Goal: Transaction & Acquisition: Book appointment/travel/reservation

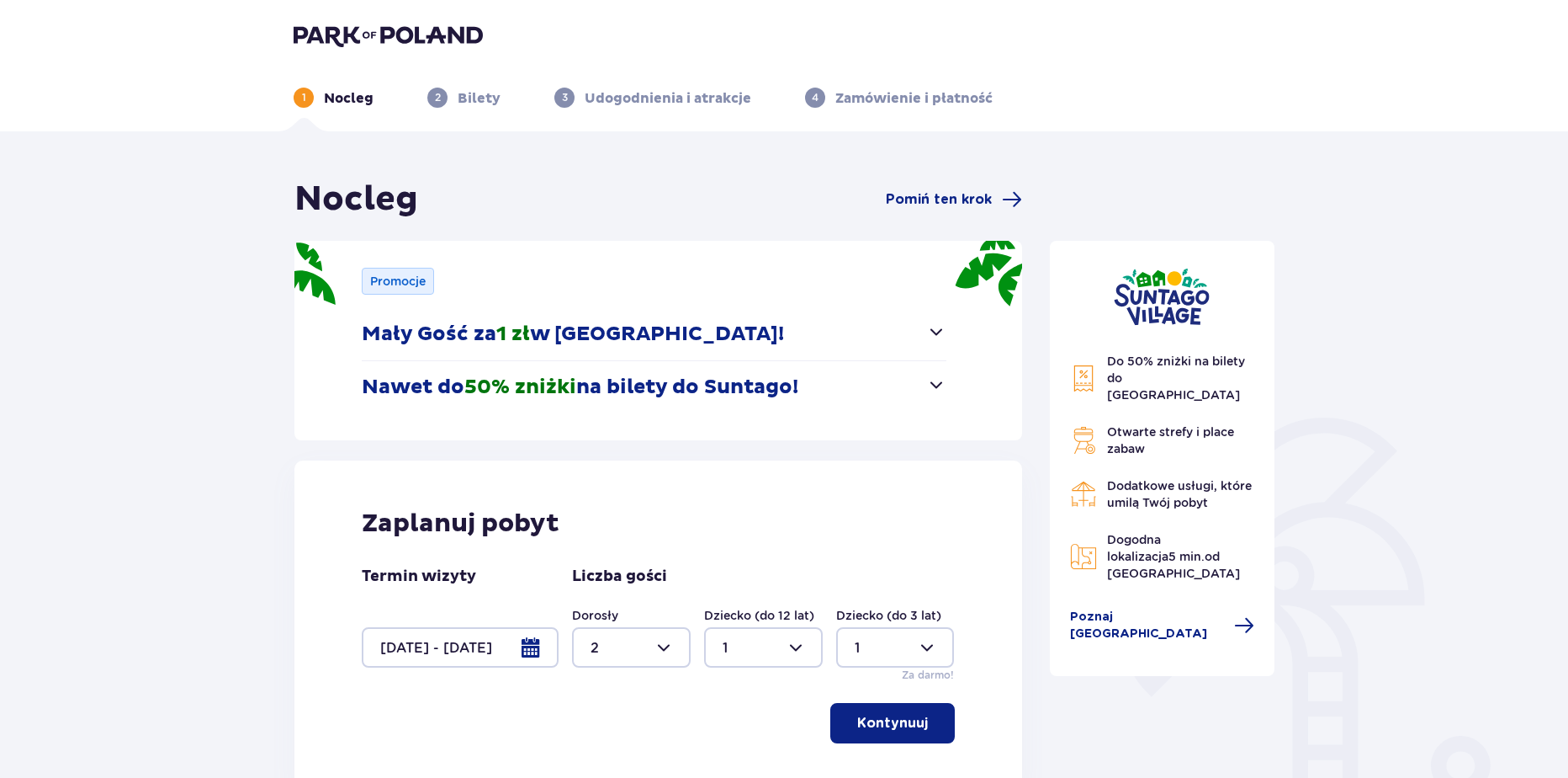
click at [498, 650] on div at bounding box center [459, 647] width 197 height 40
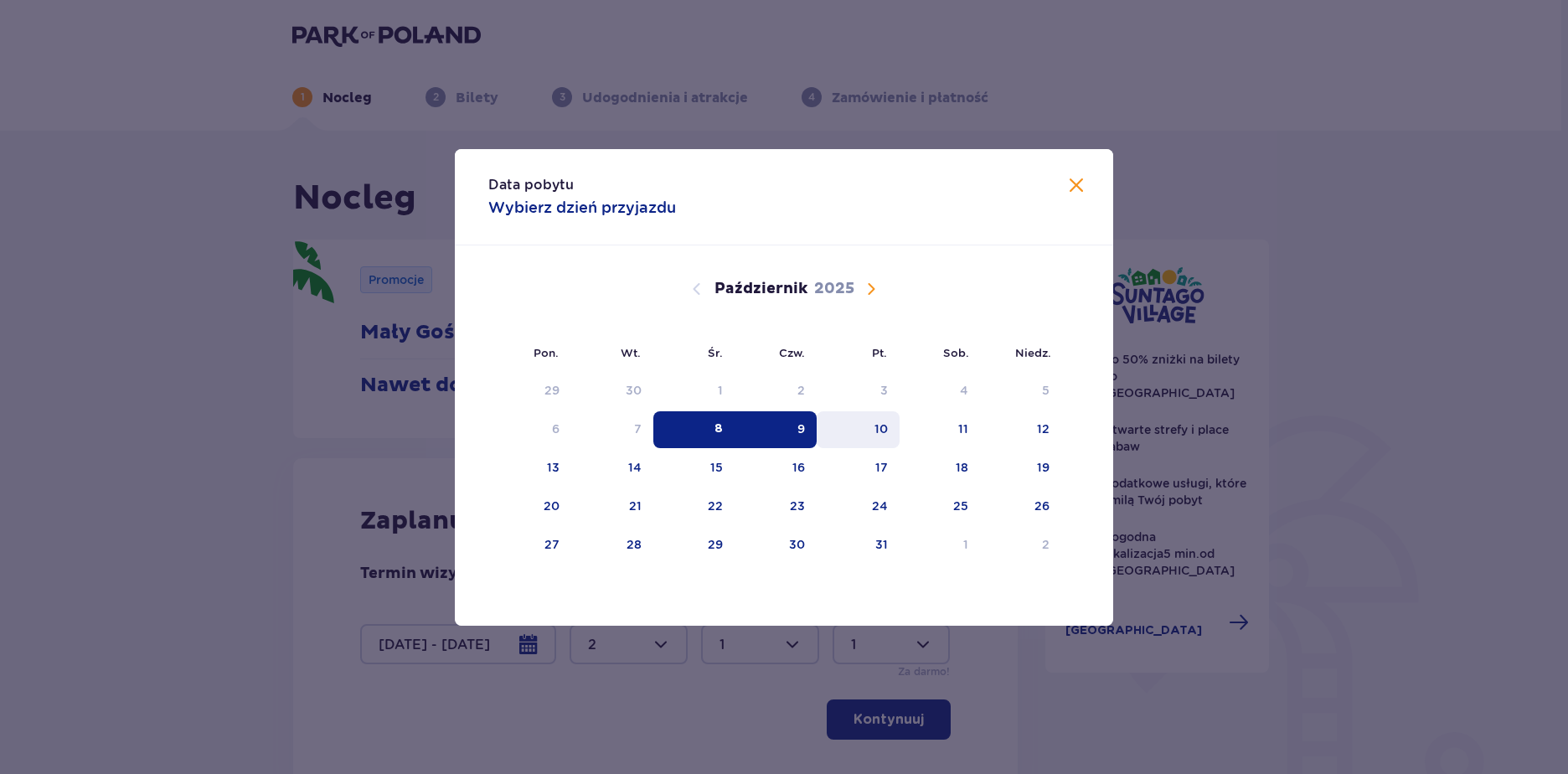
click at [868, 437] on div "10" at bounding box center [858, 429] width 83 height 37
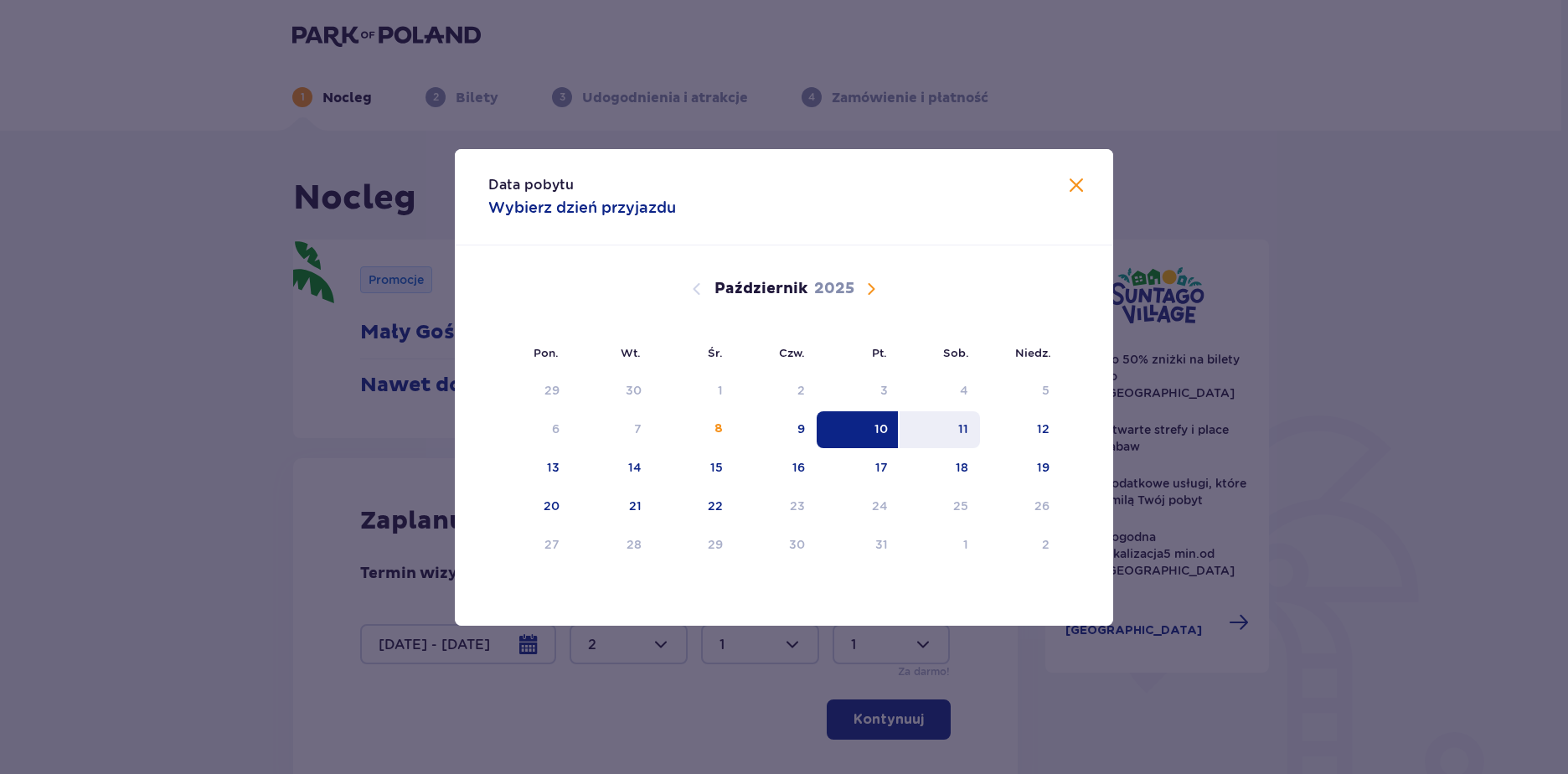
click at [965, 436] on div "11" at bounding box center [962, 428] width 10 height 17
type input "10.10.25 - 11.10.25"
type input "0"
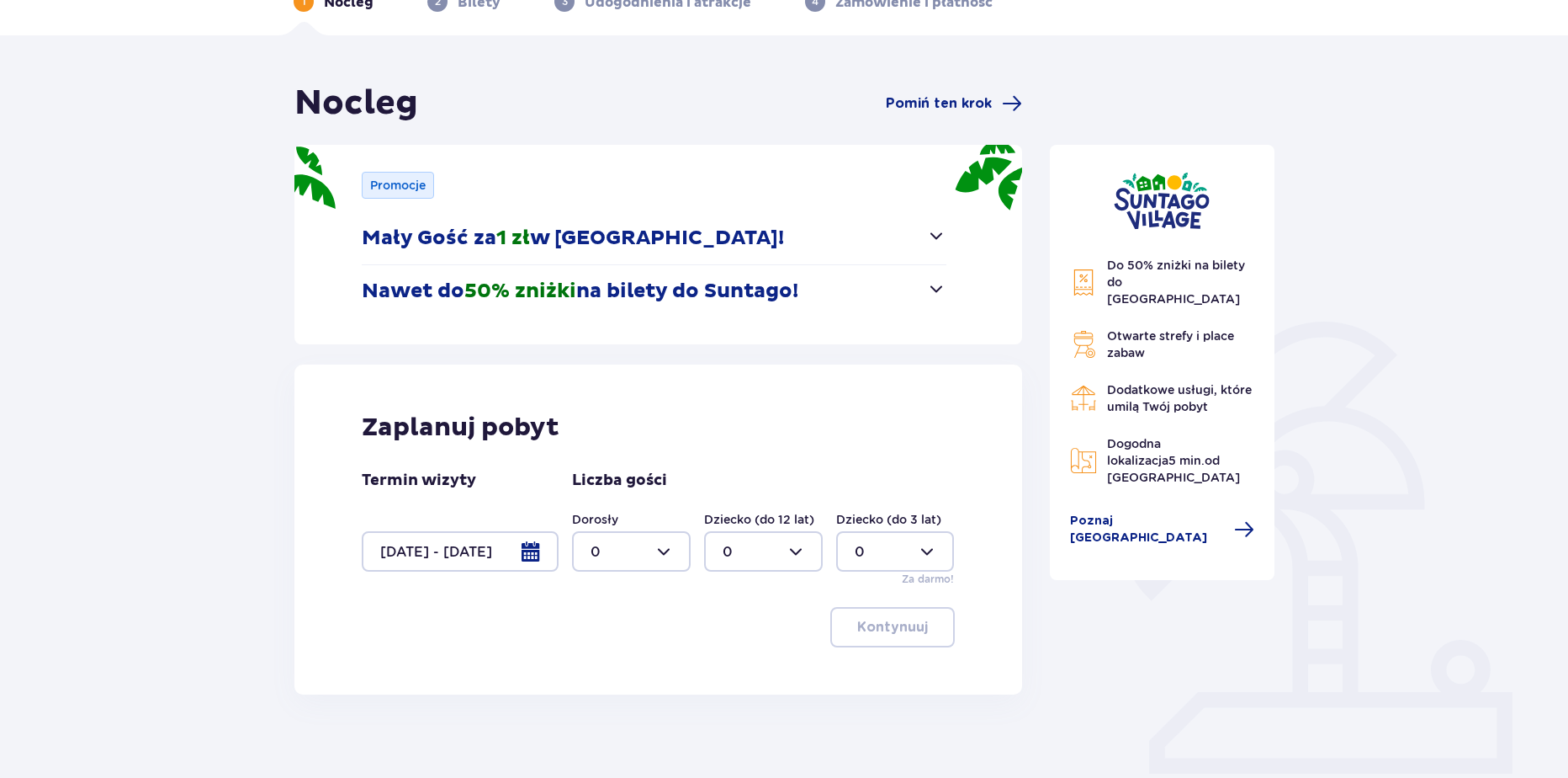
scroll to position [103, 0]
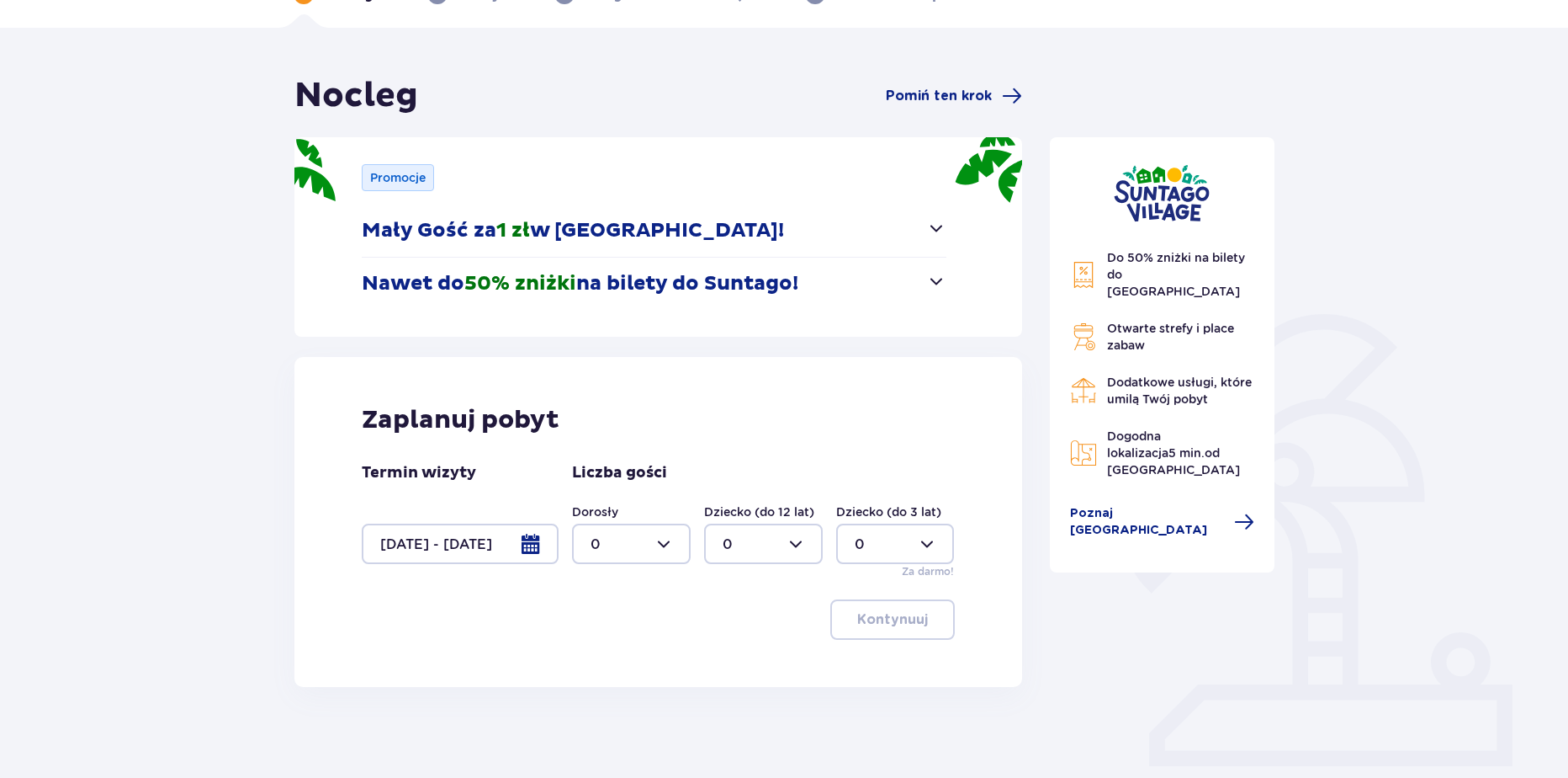
click at [612, 555] on div at bounding box center [631, 543] width 118 height 40
click at [596, 664] on p "2" at bounding box center [594, 665] width 8 height 19
type input "2"
click at [857, 620] on p "Kontynuuj" at bounding box center [893, 620] width 71 height 19
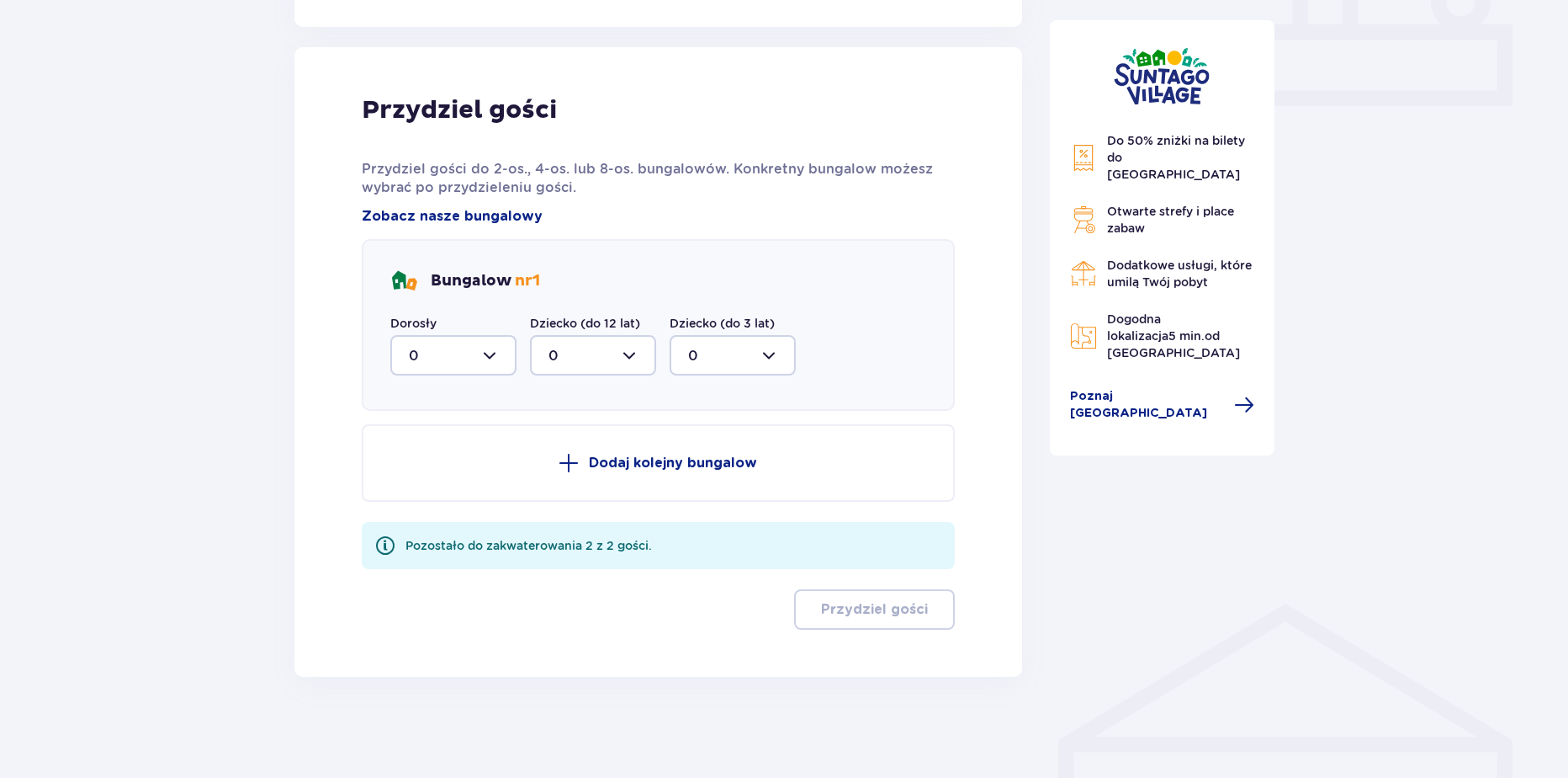
click at [455, 355] on div at bounding box center [453, 354] width 126 height 40
drag, startPoint x: 451, startPoint y: 479, endPoint x: 778, endPoint y: 592, distance: 346.0
click at [451, 480] on div "2" at bounding box center [454, 477] width 89 height 19
type input "2"
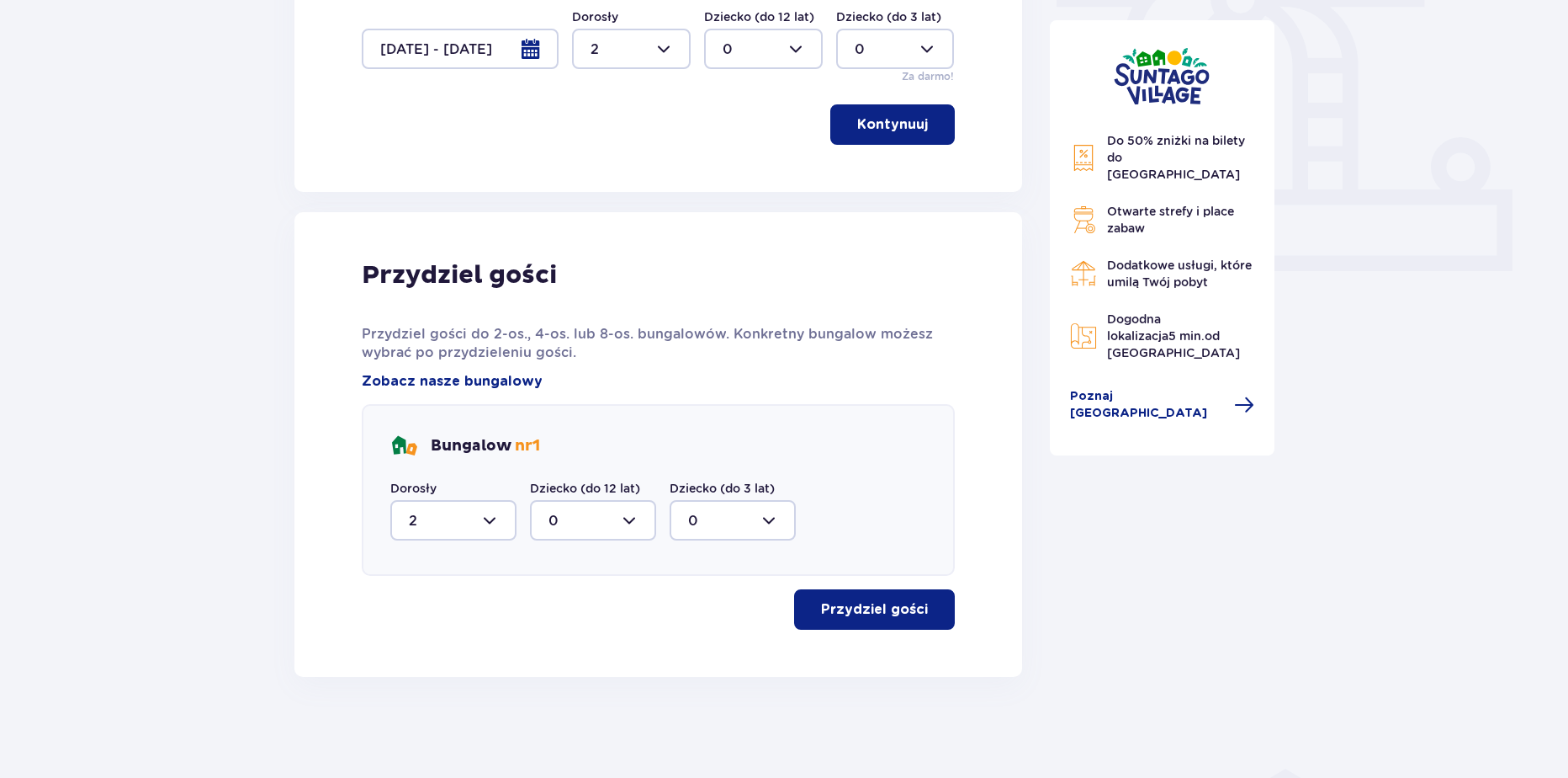
click at [812, 590] on button "Przydziel gości" at bounding box center [875, 608] width 161 height 40
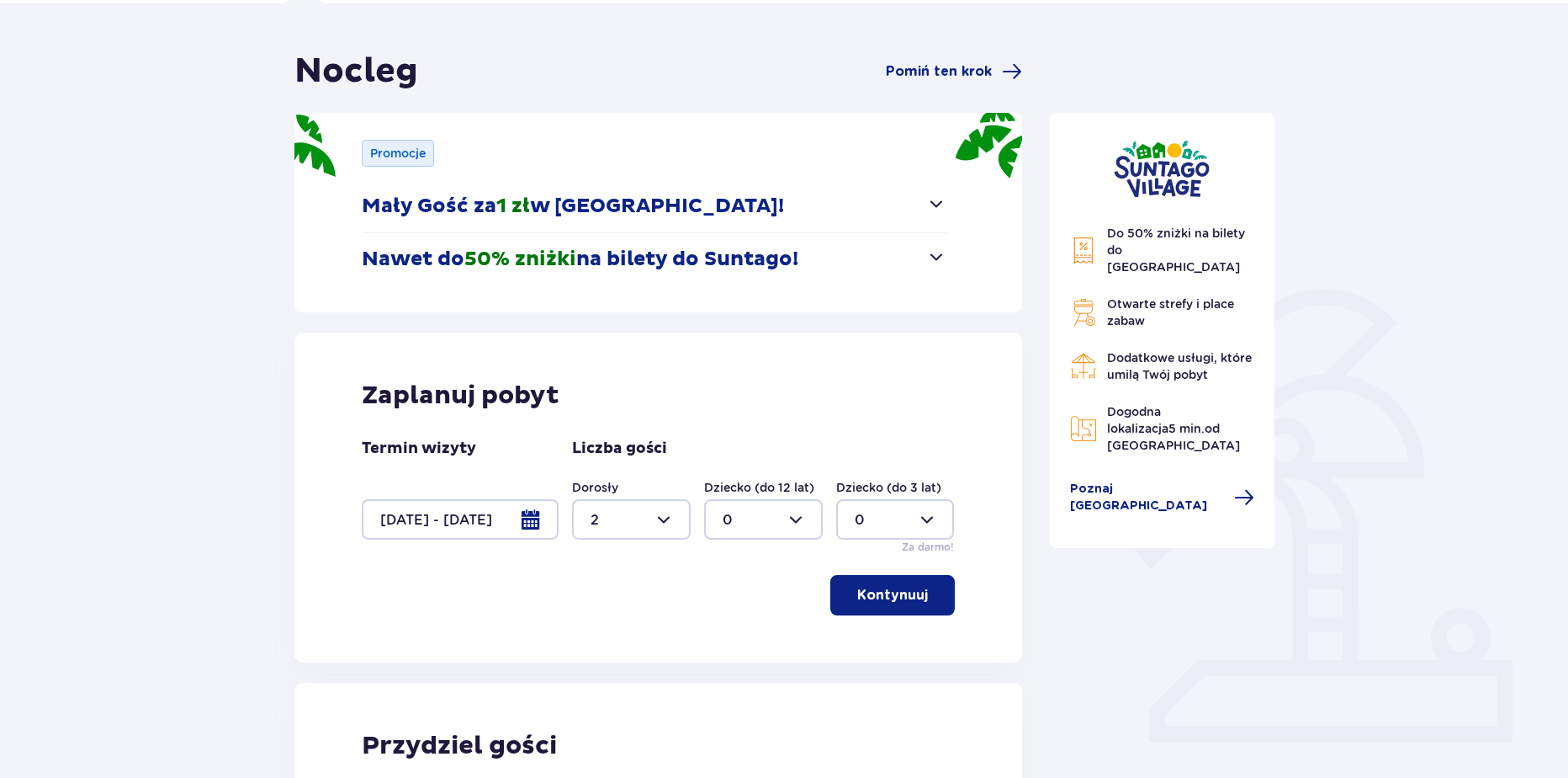
scroll to position [137, 0]
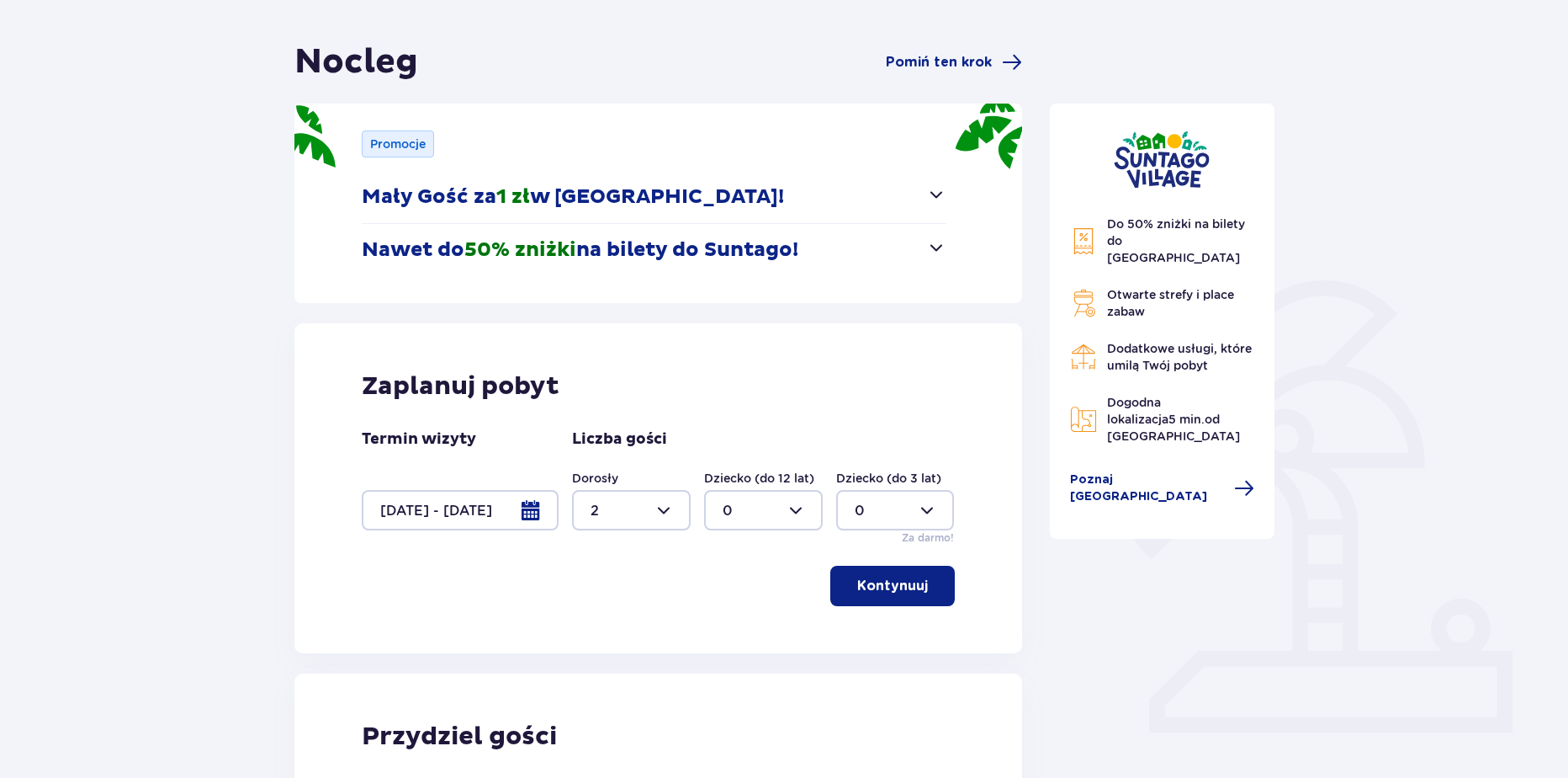
click at [519, 514] on div at bounding box center [459, 510] width 197 height 40
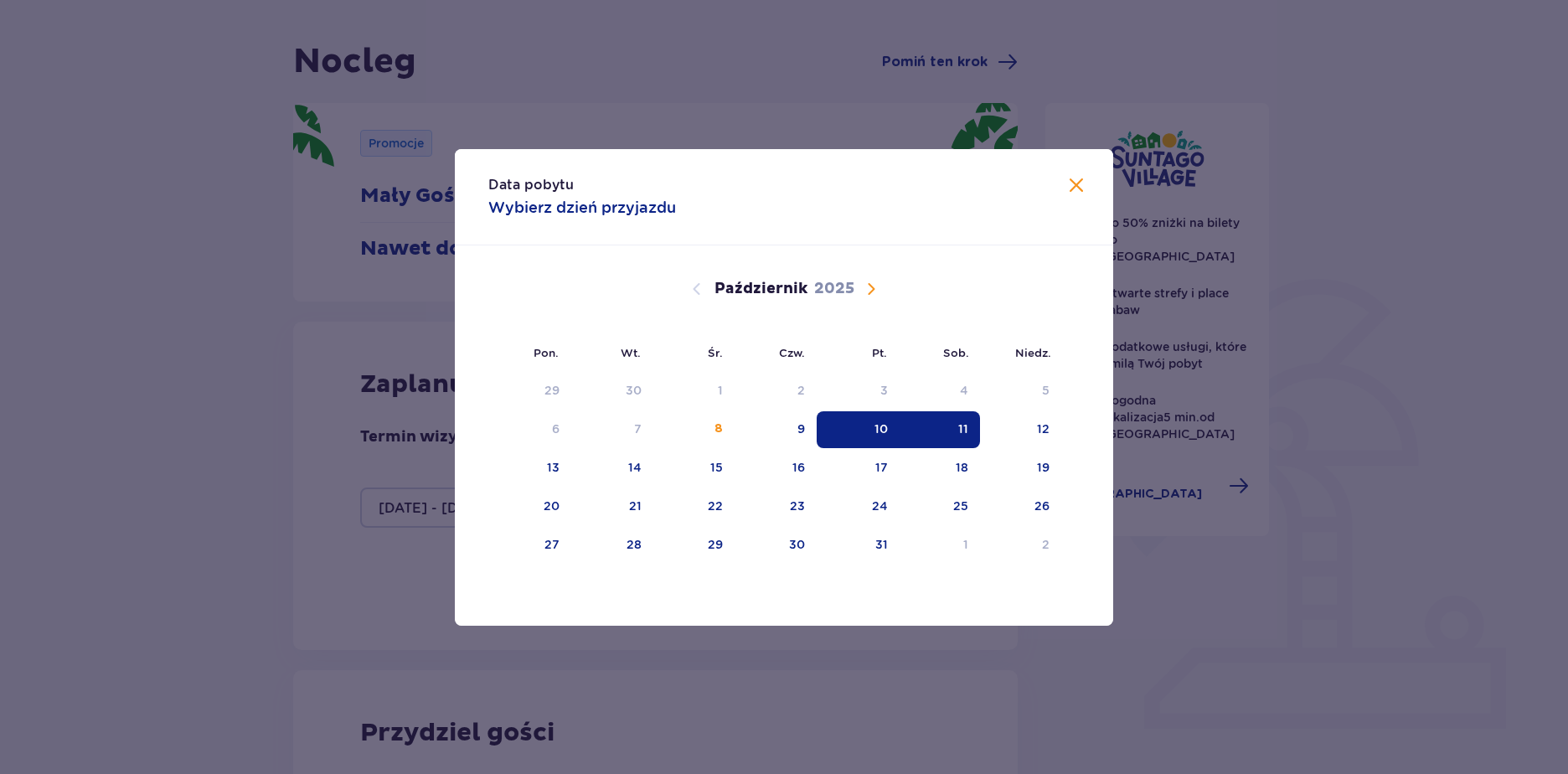
click at [857, 432] on div "10" at bounding box center [858, 429] width 83 height 37
click at [937, 430] on div "11" at bounding box center [940, 429] width 82 height 37
type input "0"
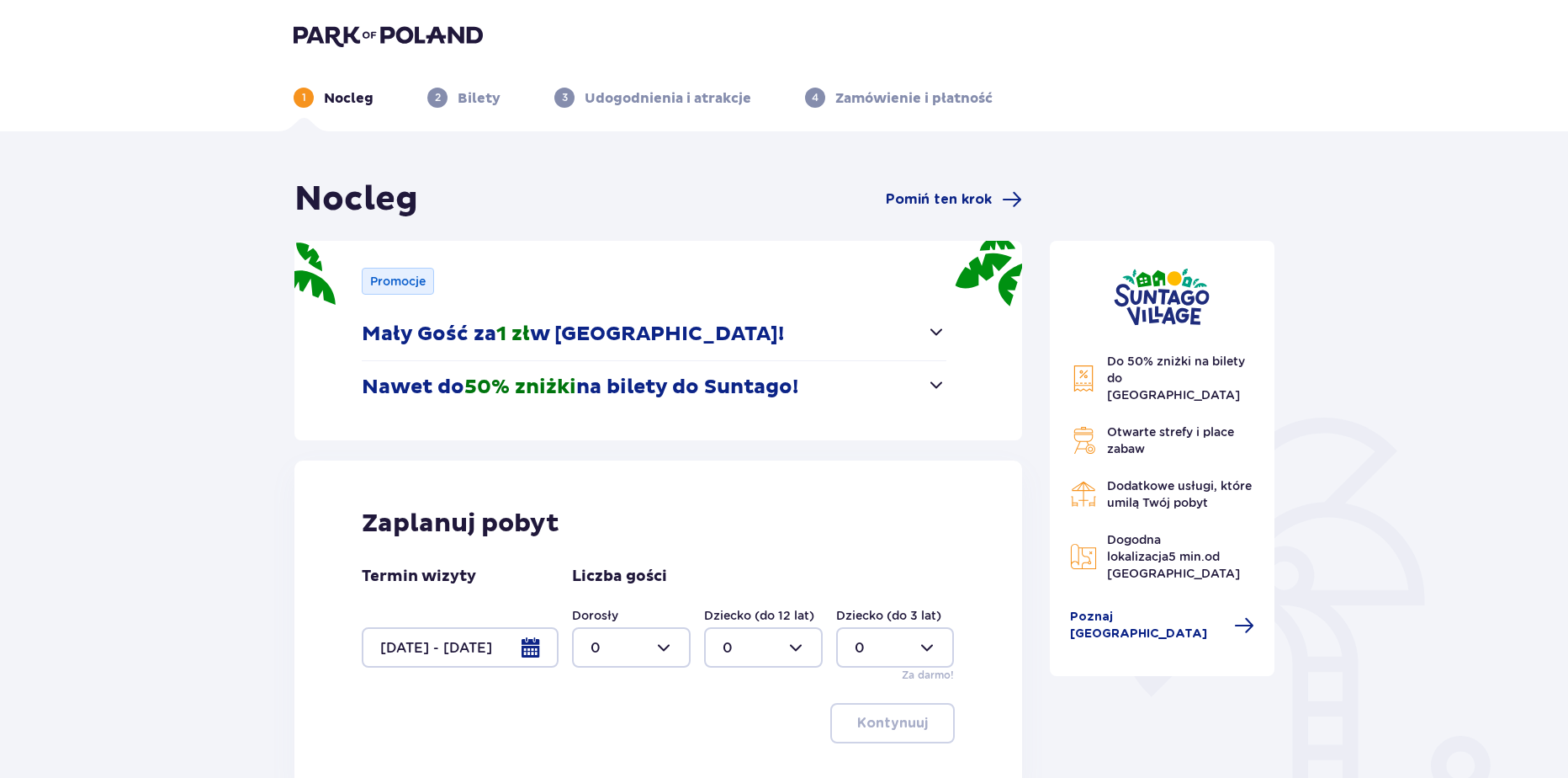
click at [425, 40] on img at bounding box center [388, 34] width 189 height 23
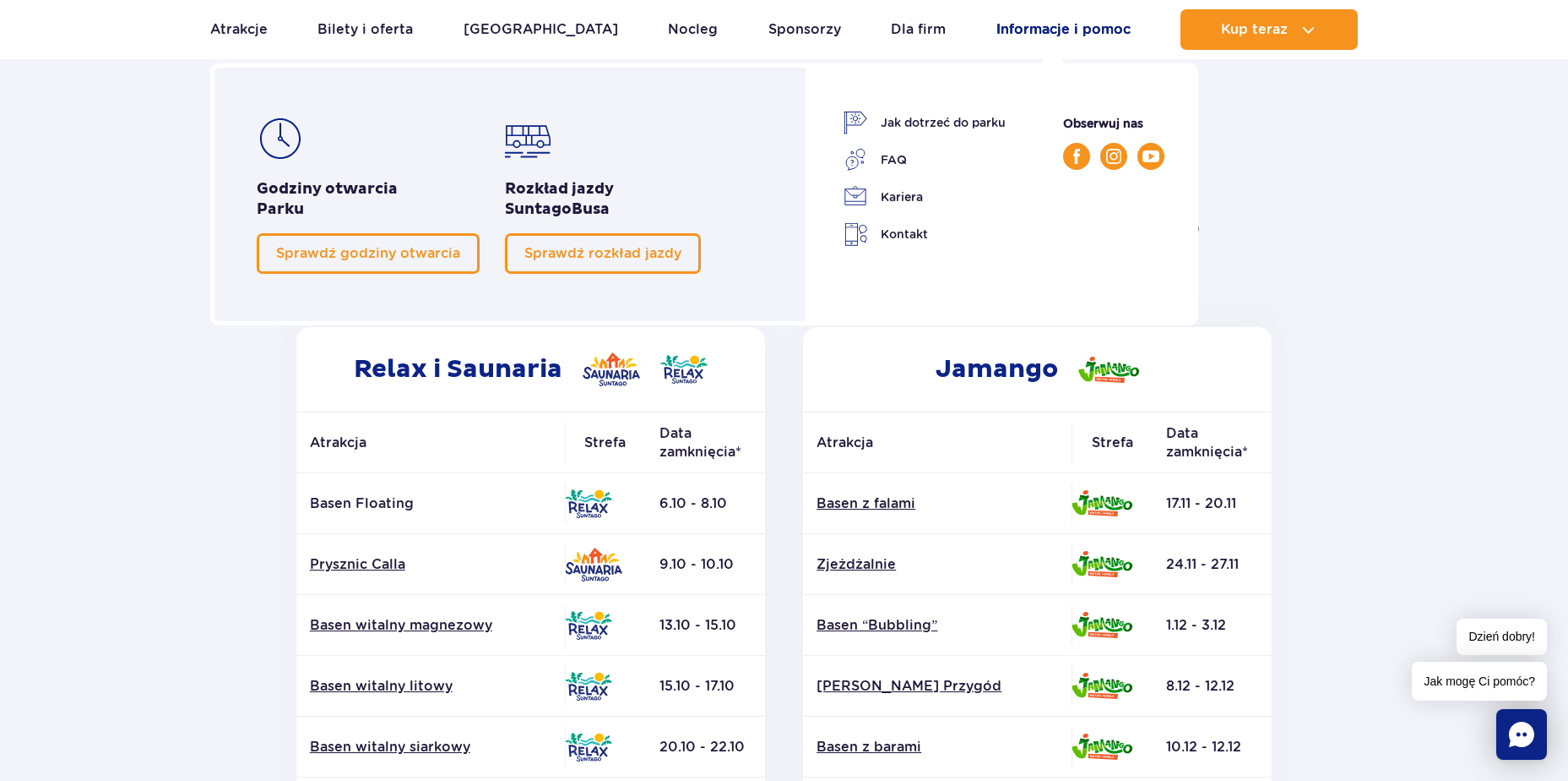
click at [1089, 29] on link "Informacje i pomoc" at bounding box center [1064, 29] width 135 height 40
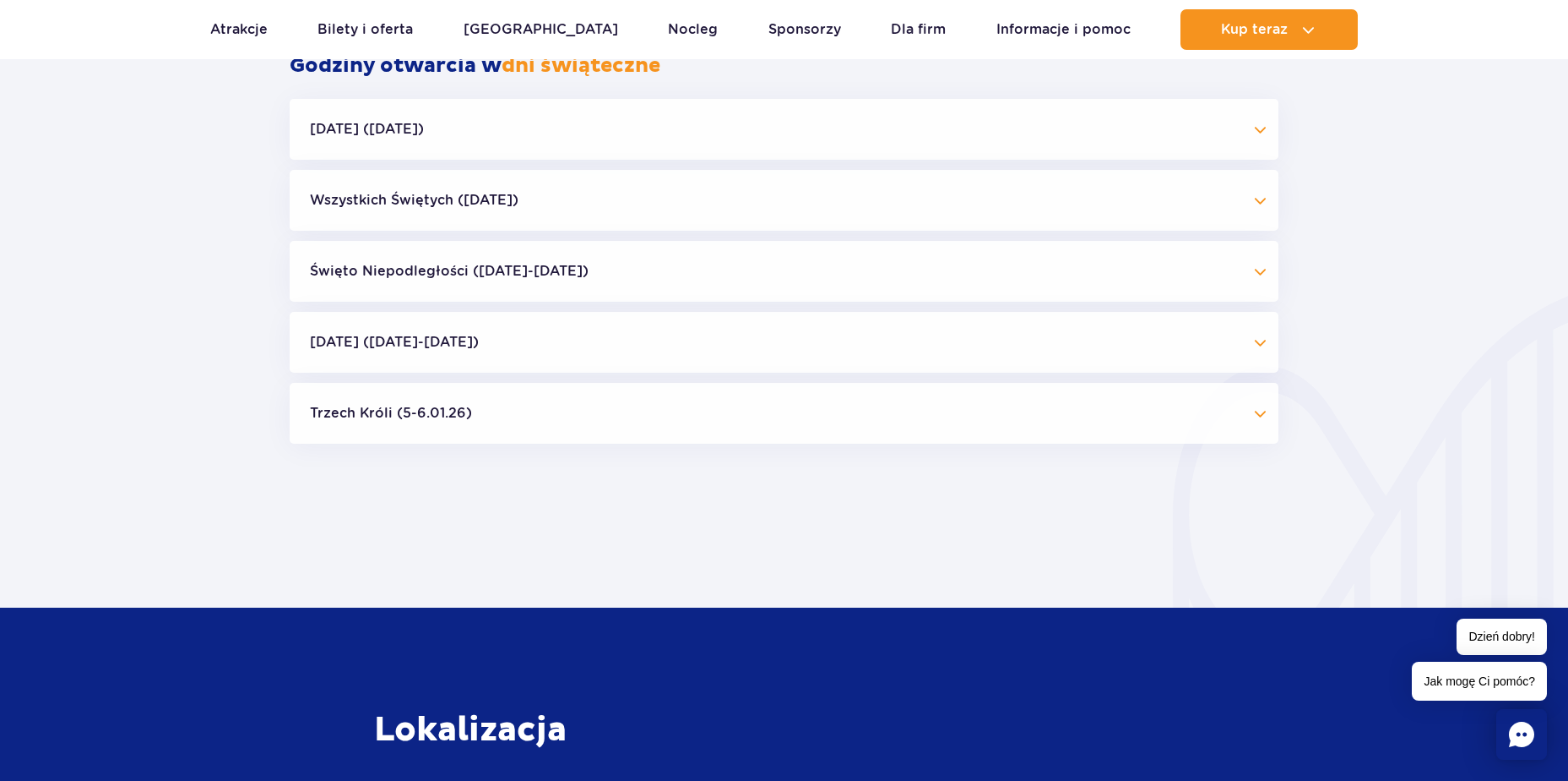
click at [739, 342] on button "Boże Narodzenie (23.12-01.01.26)" at bounding box center [784, 341] width 989 height 61
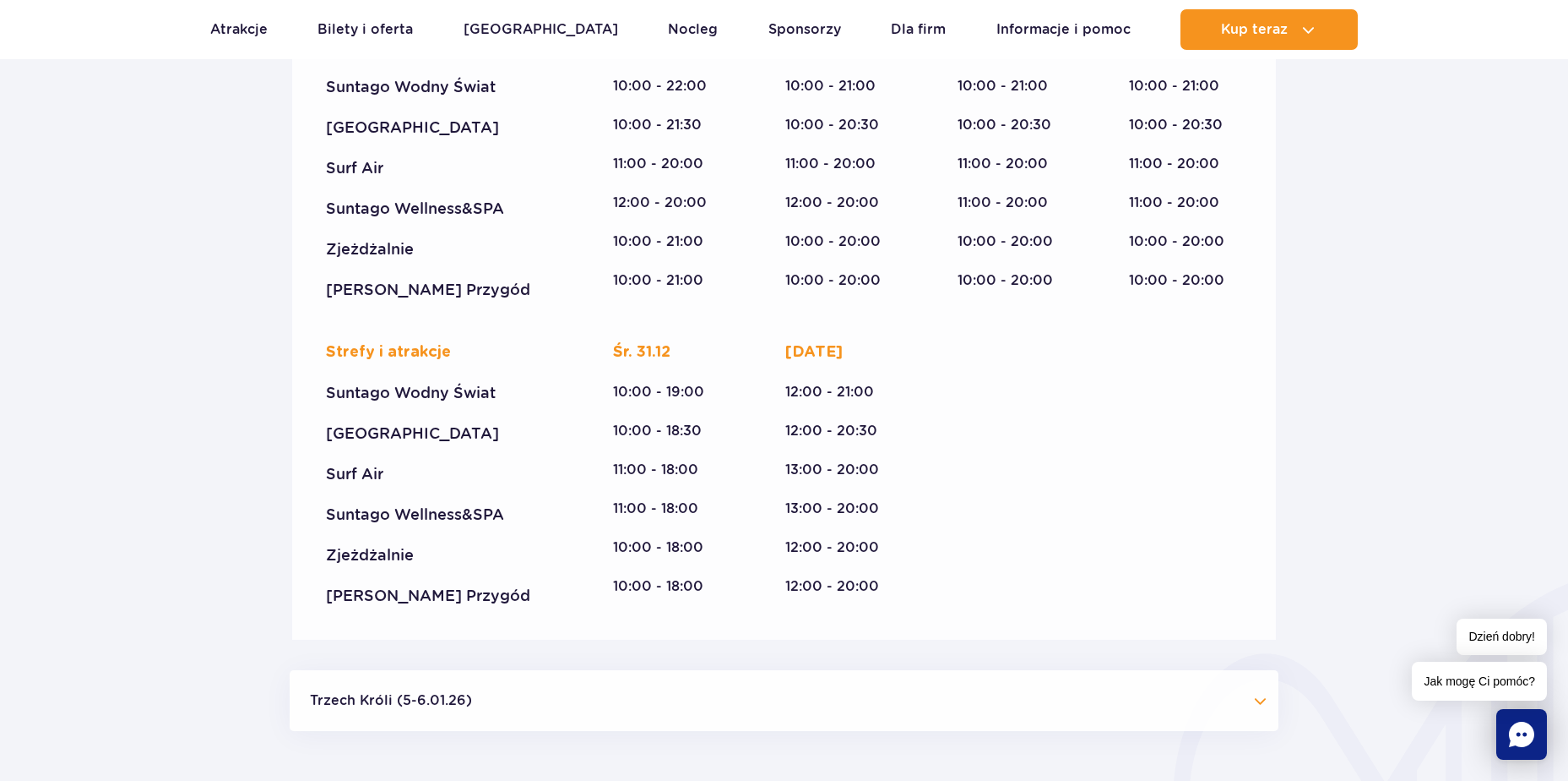
scroll to position [2352, 0]
drag, startPoint x: 781, startPoint y: 347, endPoint x: 886, endPoint y: 405, distance: 120.0
click at [886, 405] on div "Strefy i atrakcje Suntago Wodny Świat Crocodile Island Surf Air Suntago Wellnes…" at bounding box center [784, 472] width 916 height 264
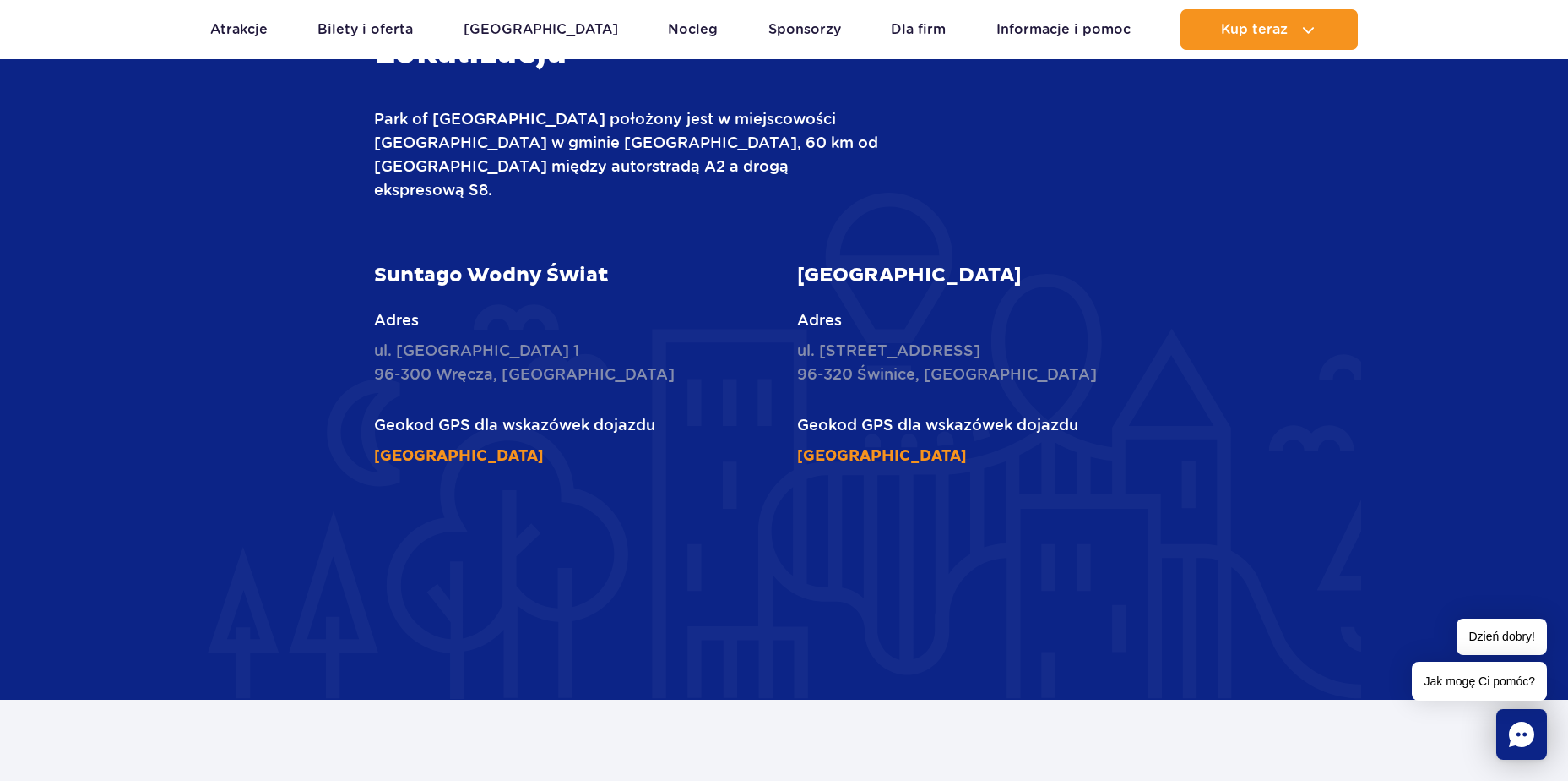
copy div "Czw. 01.01.2026 12:00 - 21:00"
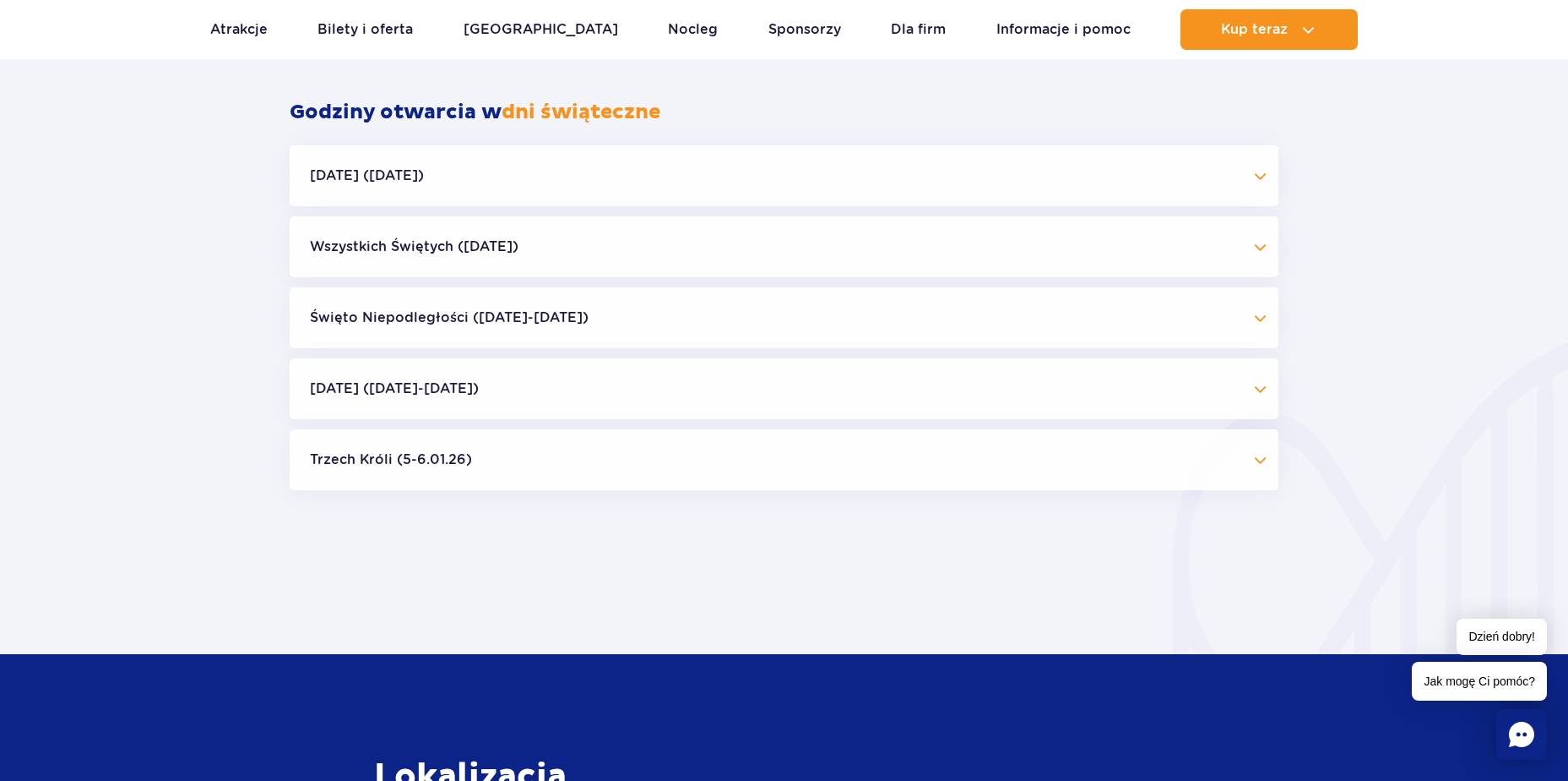
scroll to position [1710, 0]
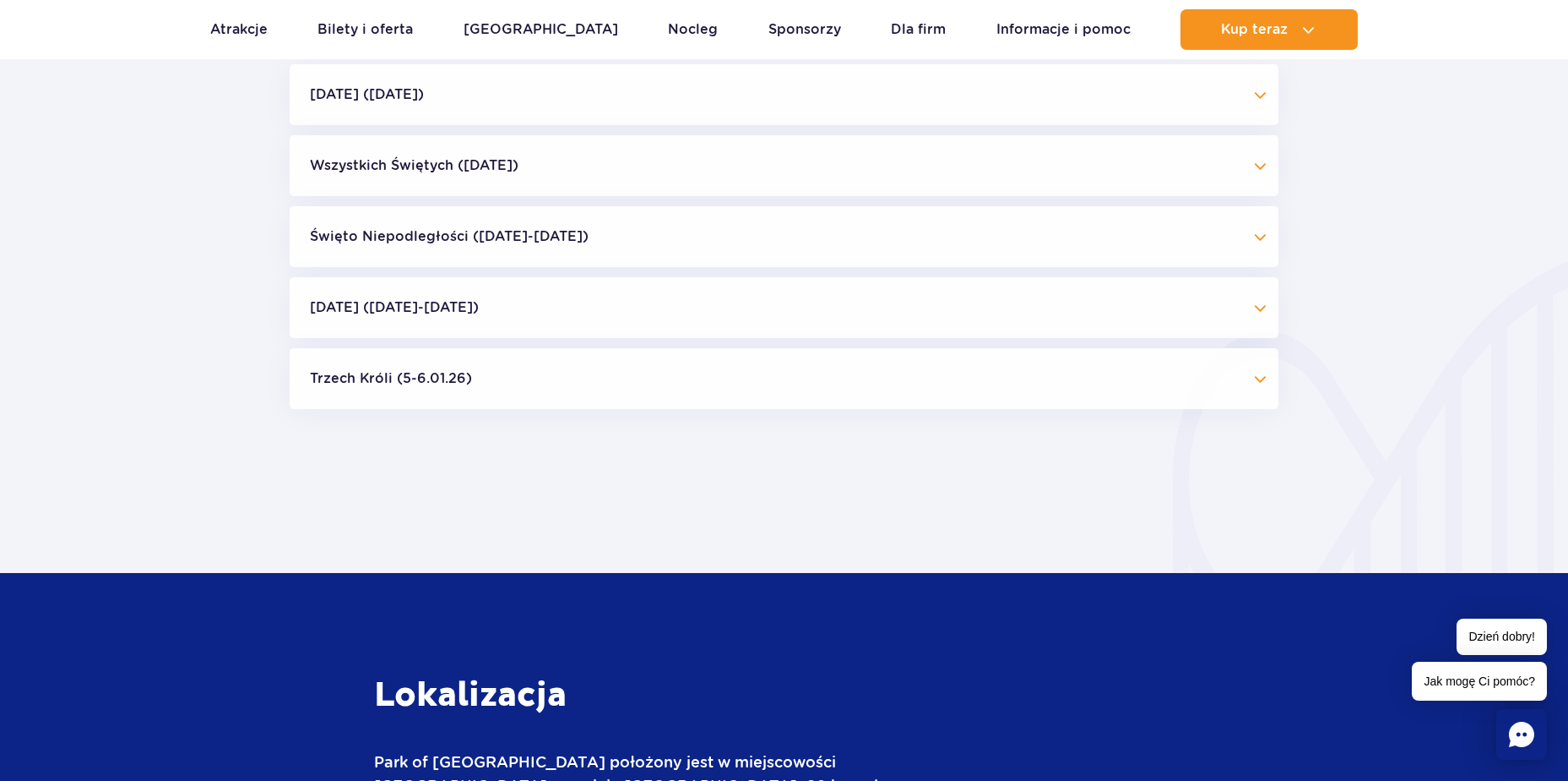
click at [733, 325] on button "Boże Narodzenie (23.12-01.01.26)" at bounding box center [784, 307] width 989 height 61
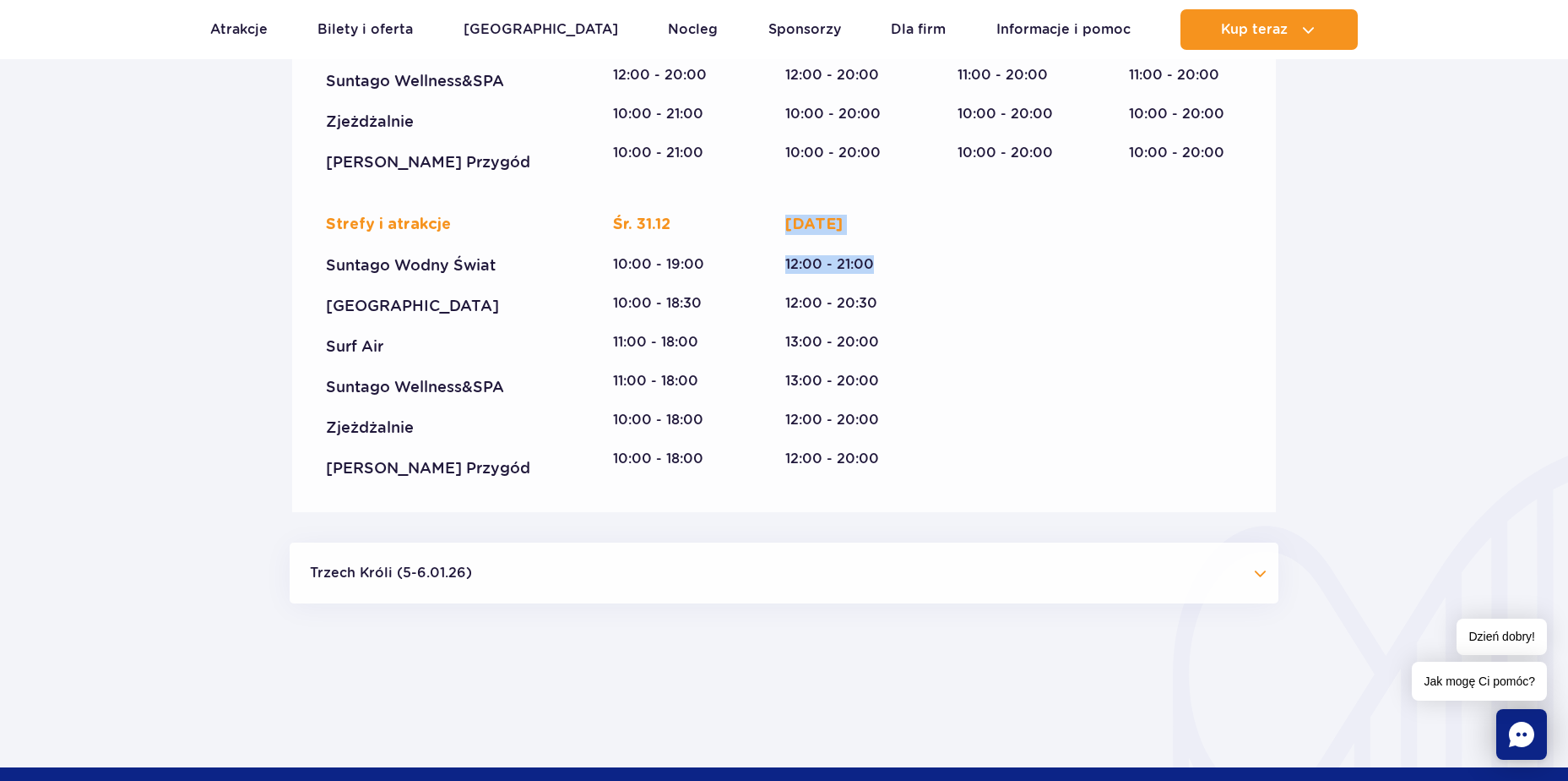
scroll to position [2309, 0]
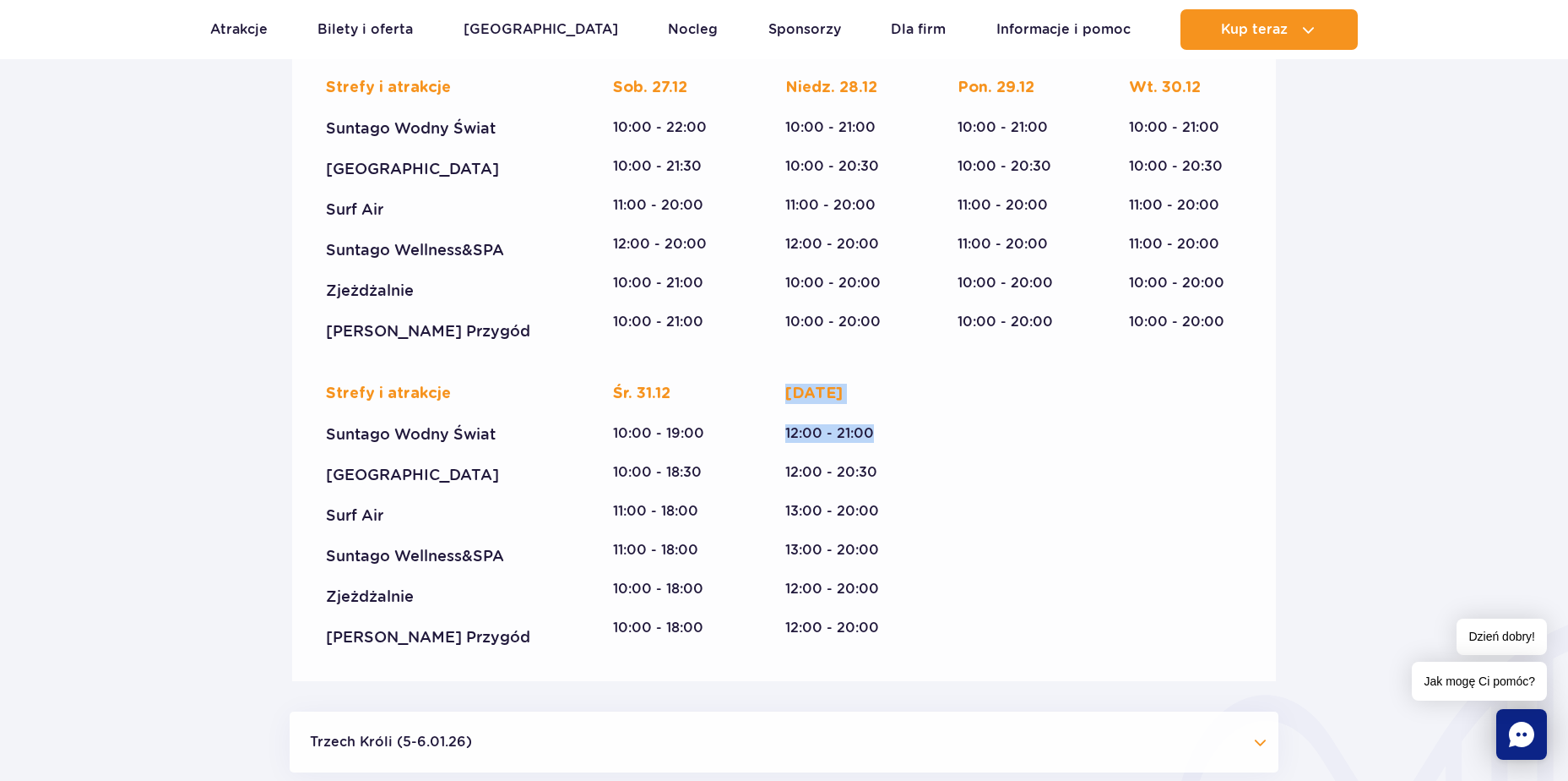
click at [791, 392] on div "Czw. 01.01.2026" at bounding box center [842, 394] width 113 height 21
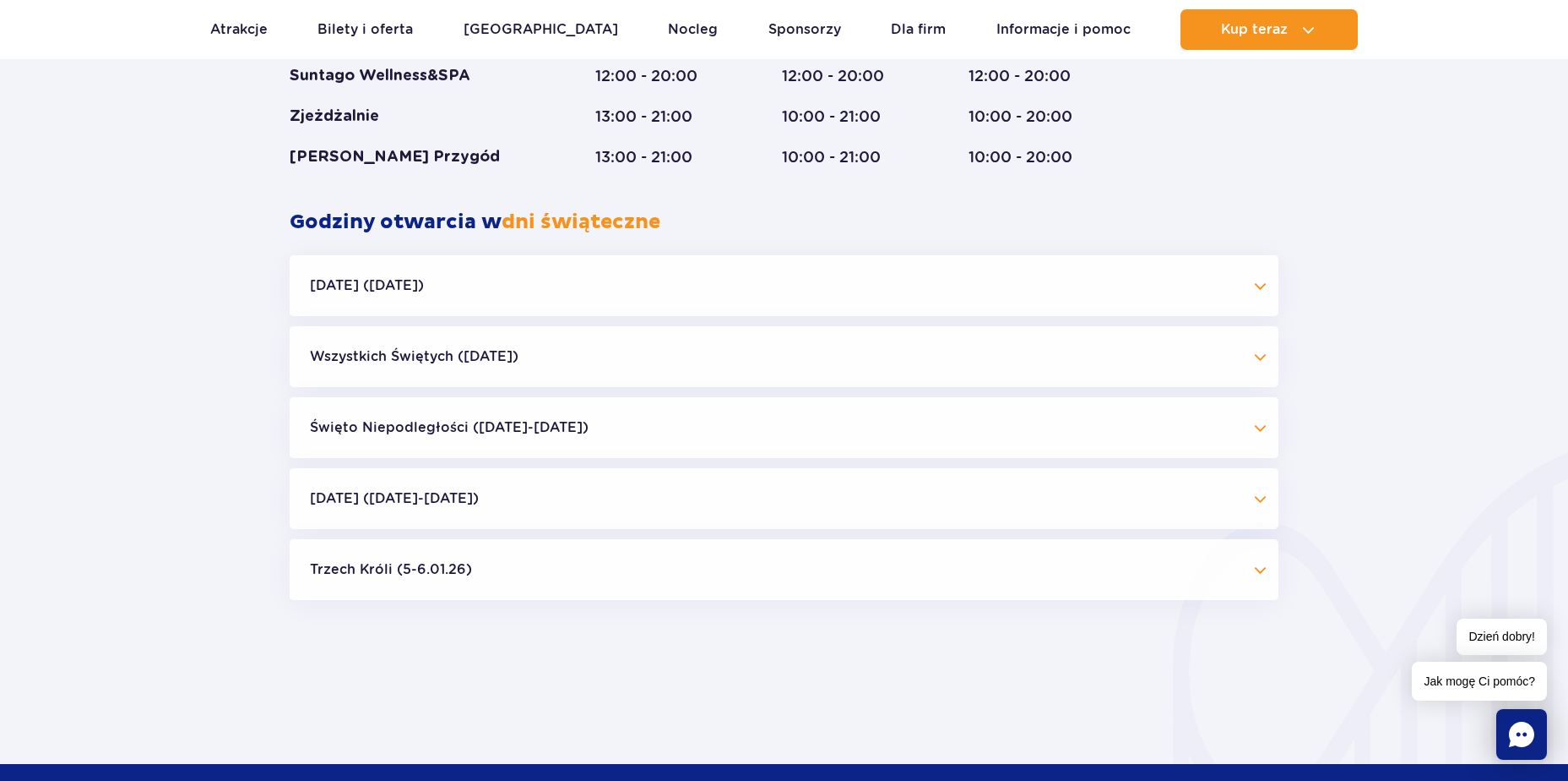
scroll to position [1486, 0]
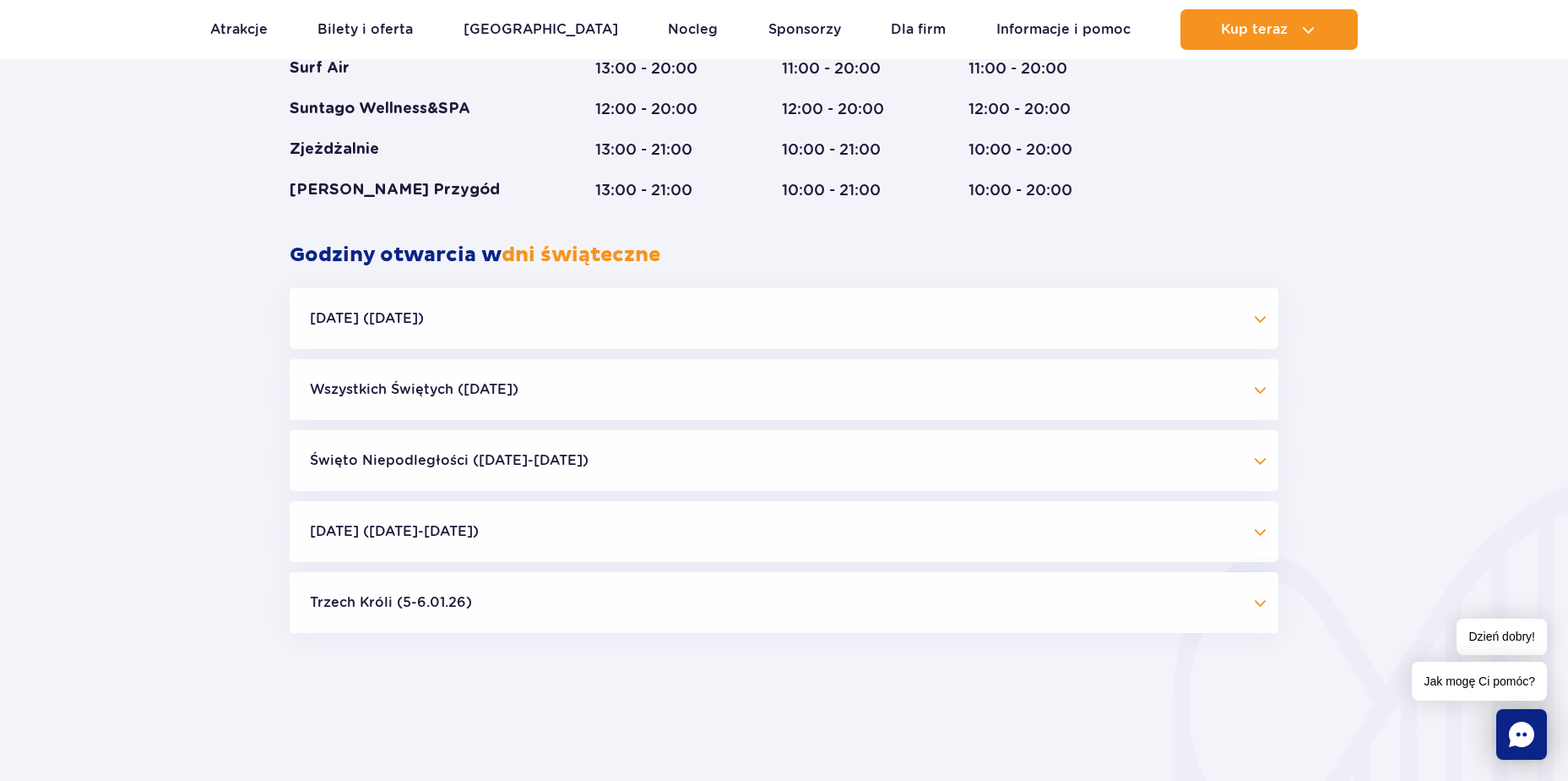
click at [870, 526] on button "Boże Narodzenie (23.12-01.01.26)" at bounding box center [784, 531] width 989 height 61
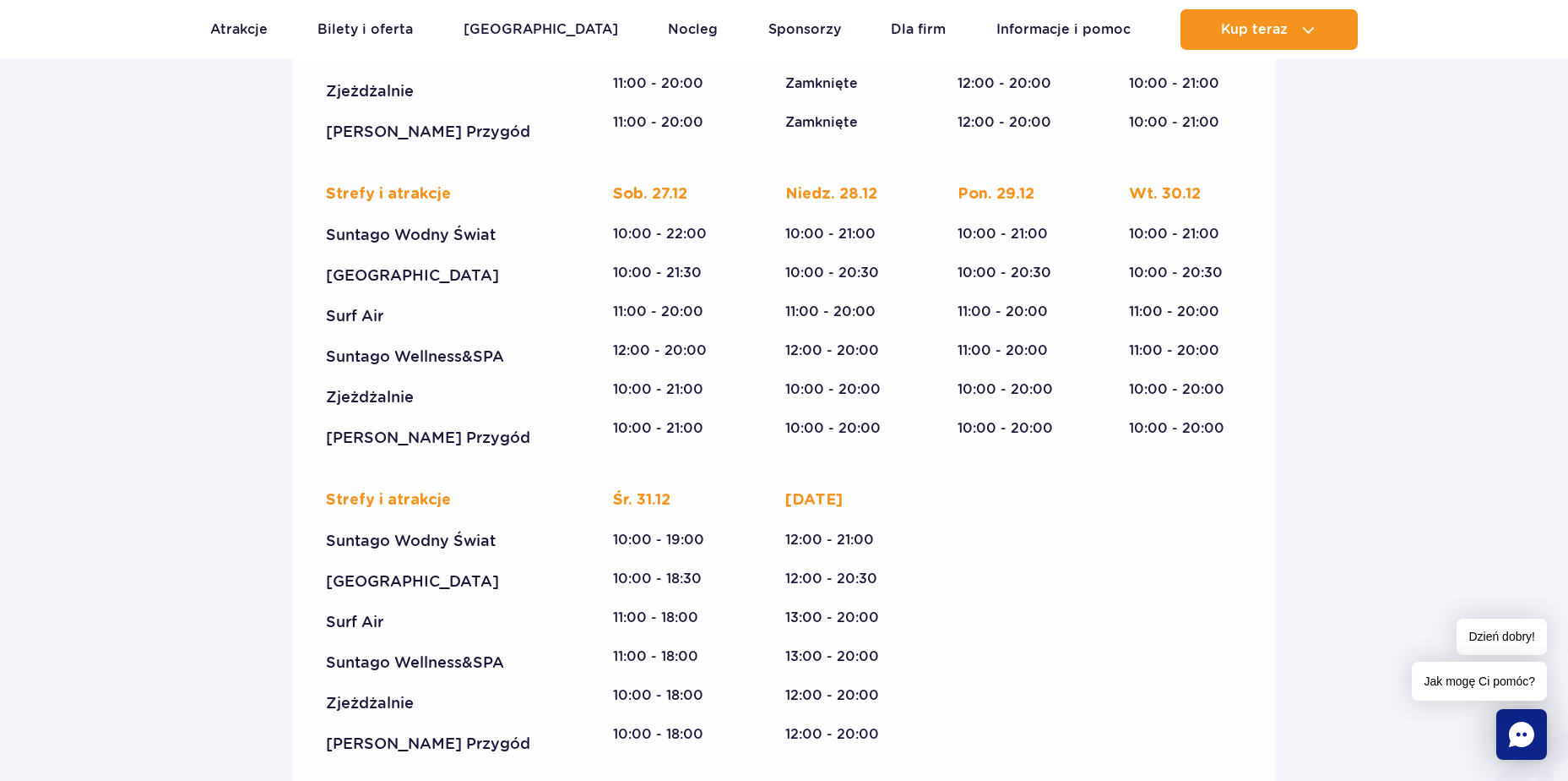
scroll to position [2300, 0]
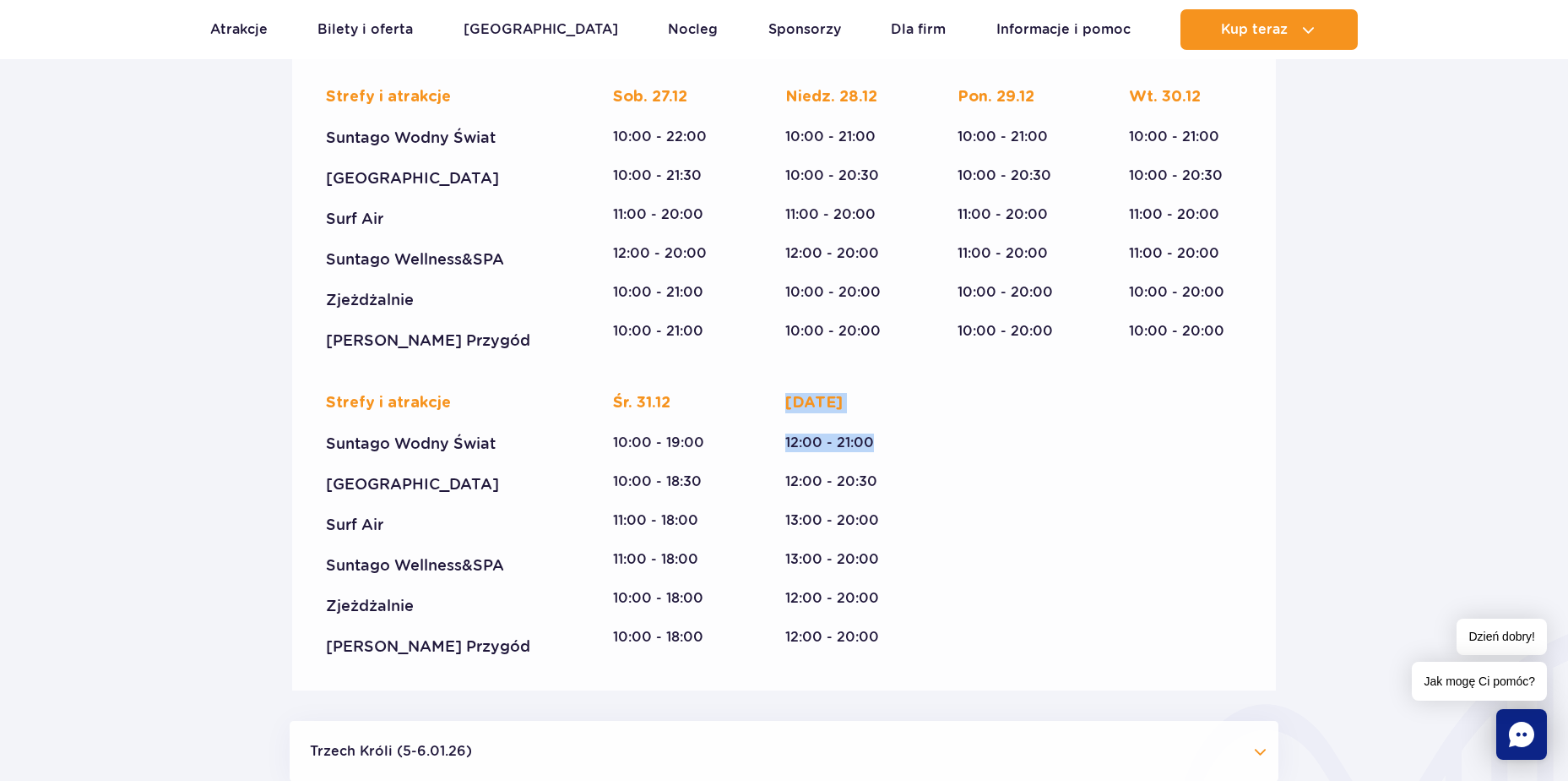
drag, startPoint x: 785, startPoint y: 396, endPoint x: 879, endPoint y: 450, distance: 108.4
click at [879, 450] on div "Czw. 01.01.2026 12:00 - 21:00 12:00 - 20:30 13:00 - 20:00 13:00 - 20:00 12:00 -…" at bounding box center [842, 519] width 113 height 253
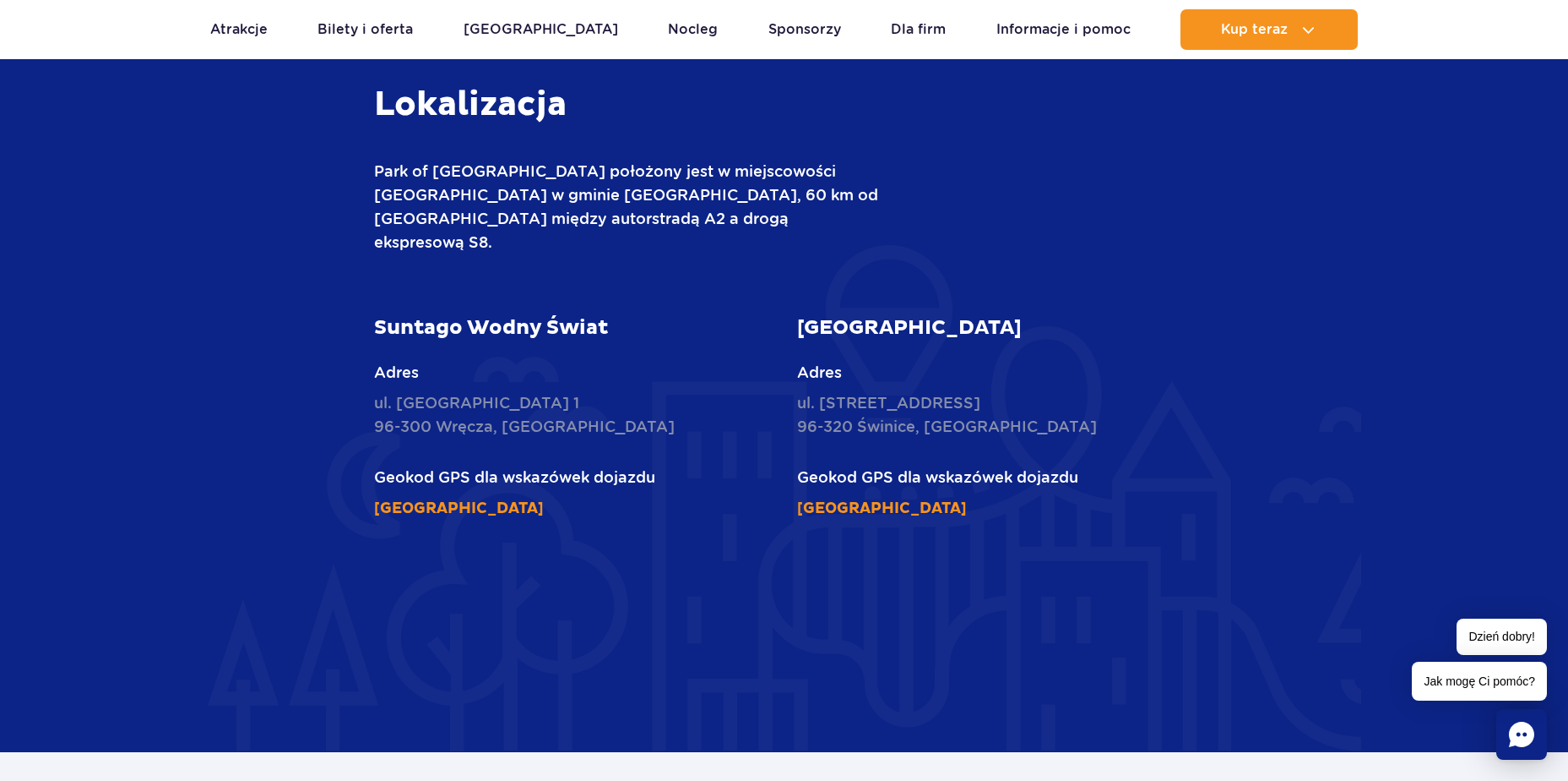
copy div "Czw. 01.01.2026 12:00 - 21:00"
drag, startPoint x: 1567, startPoint y: 436, endPoint x: 1575, endPoint y: 401, distance: 35.9
click at [1567, 401] on html "Przejdź do menu Przejdź do treści Przejdź do stopki Mapa serwisu Dzień dobry! J…" at bounding box center [784, 99] width 1568 height 4798
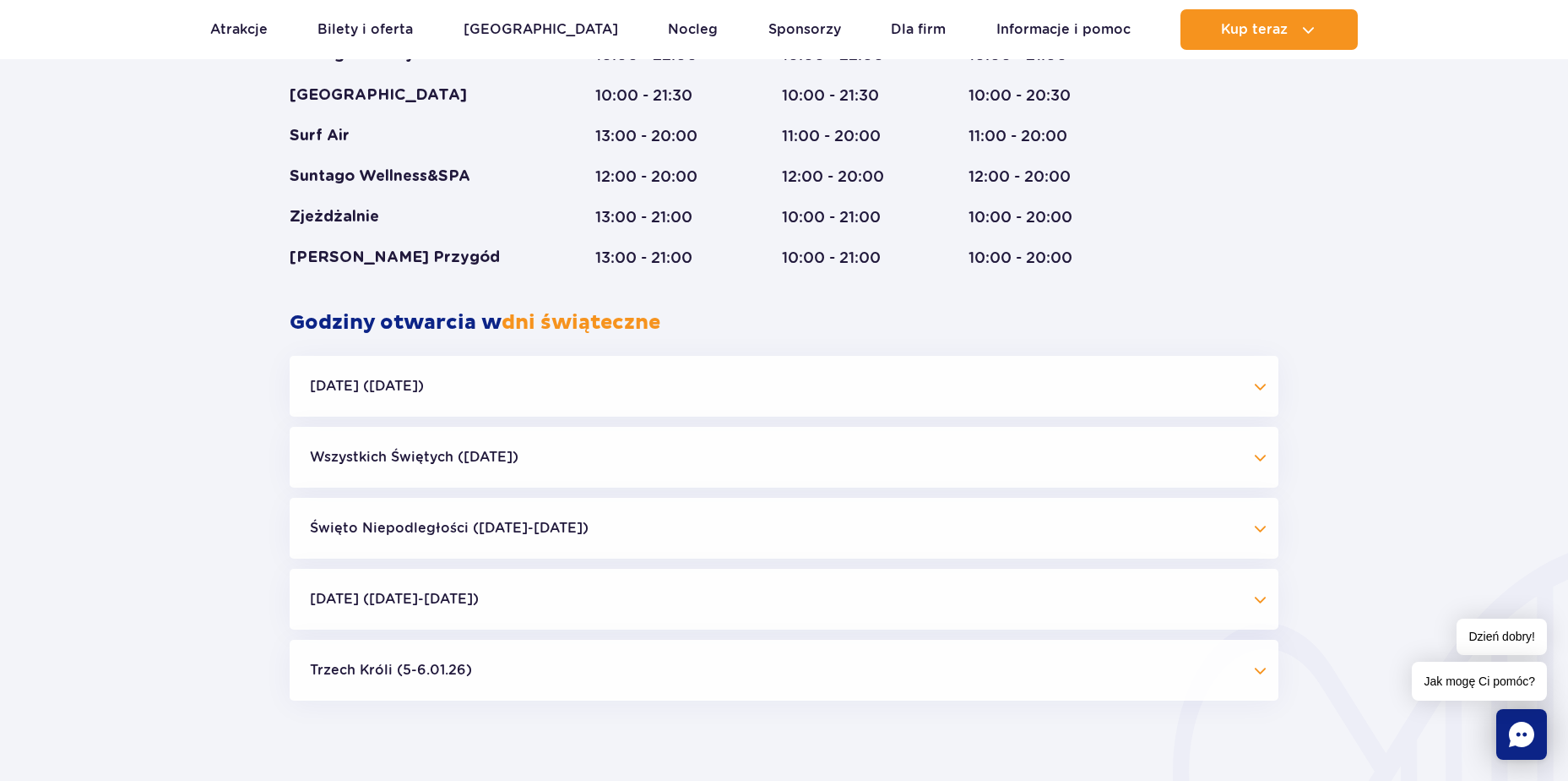
scroll to position [1494, 0]
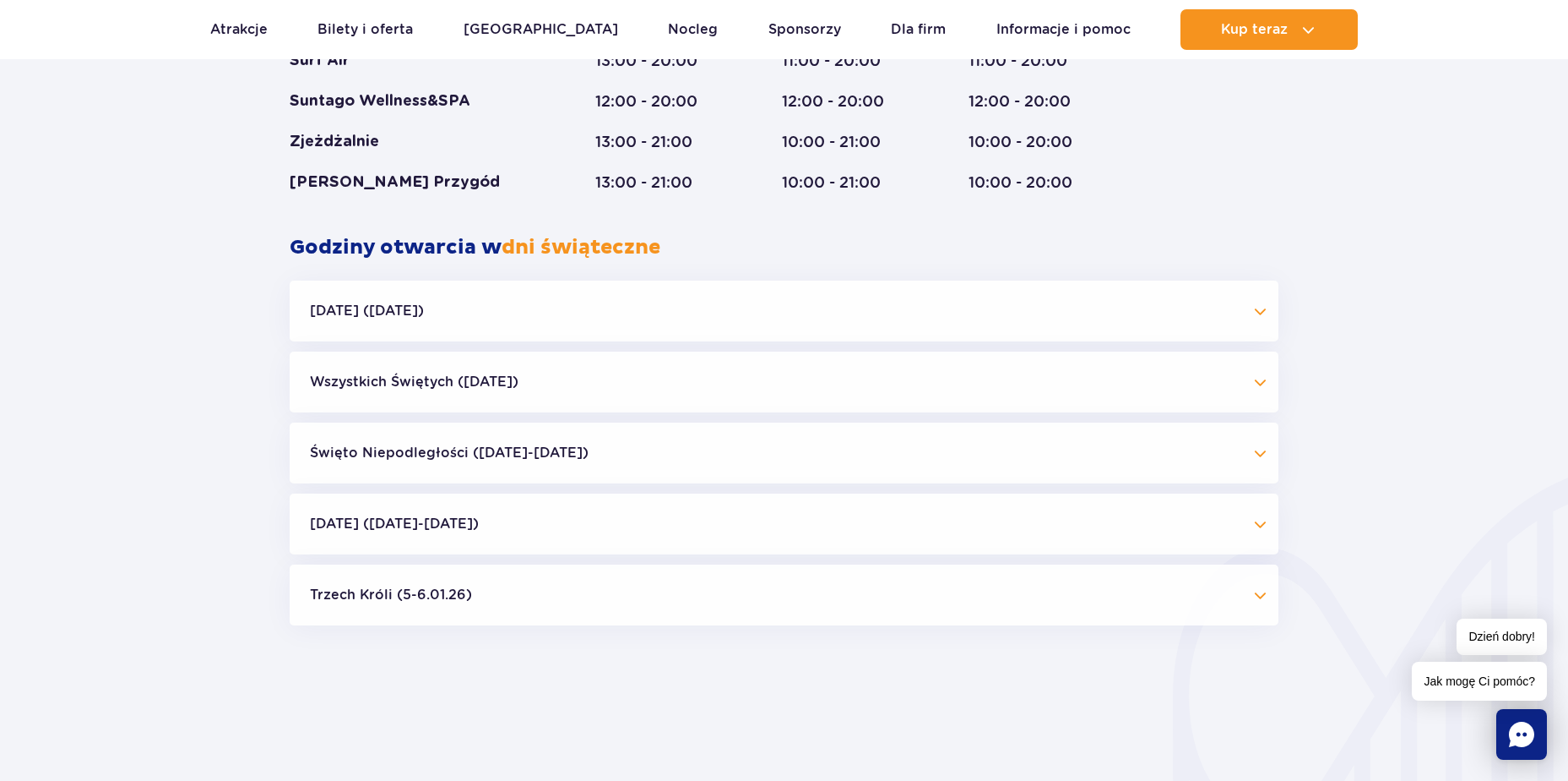
click at [934, 539] on button "Boże Narodzenie (23.12-01.01.26)" at bounding box center [784, 523] width 989 height 61
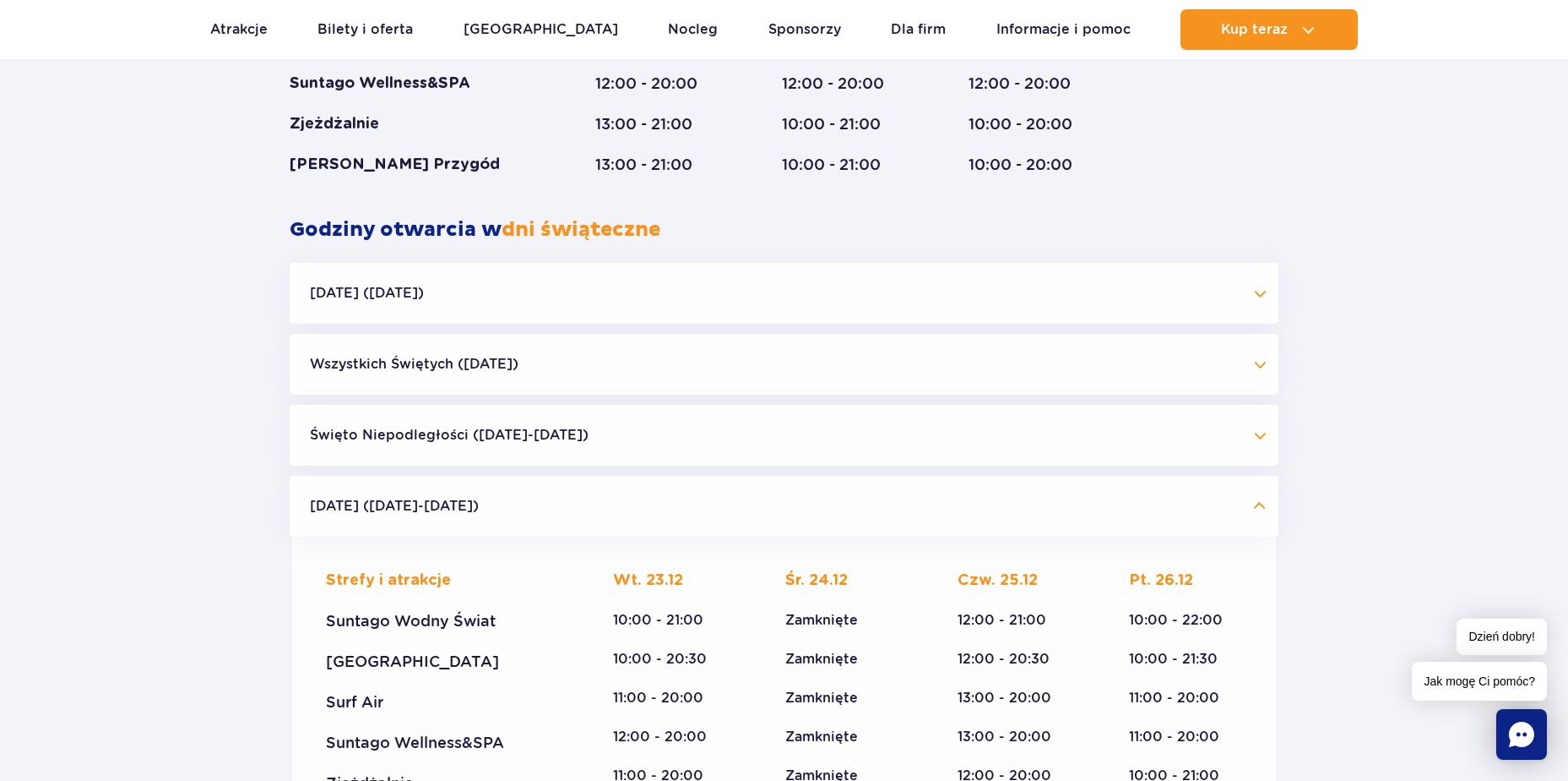
scroll to position [1518, 0]
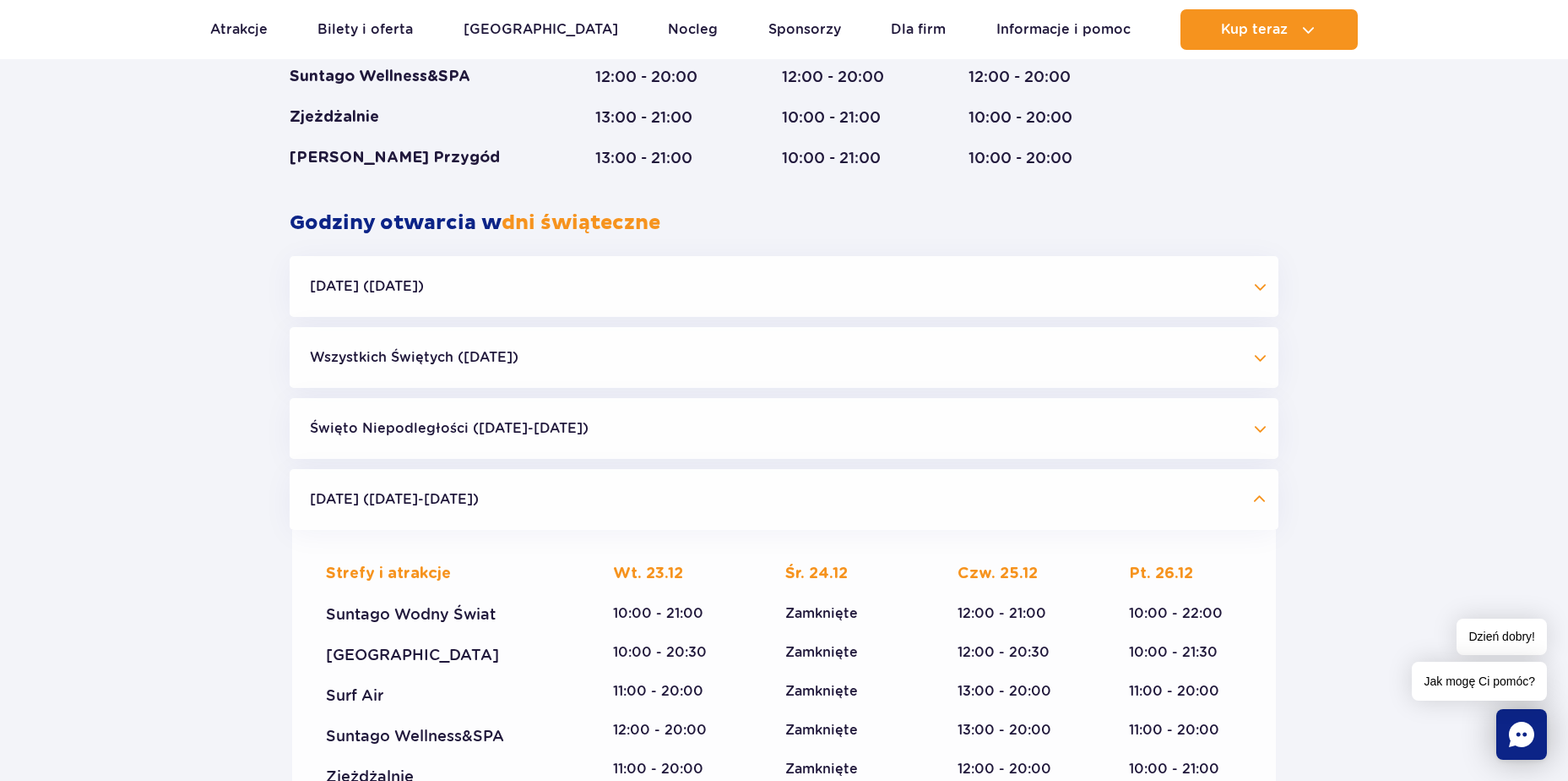
click at [1395, 328] on div "Godziny otwarcia parku Styczeń - Grudzień Dni świąteczne Strefy i atrakcje Sunt…" at bounding box center [784, 533] width 1568 height 2100
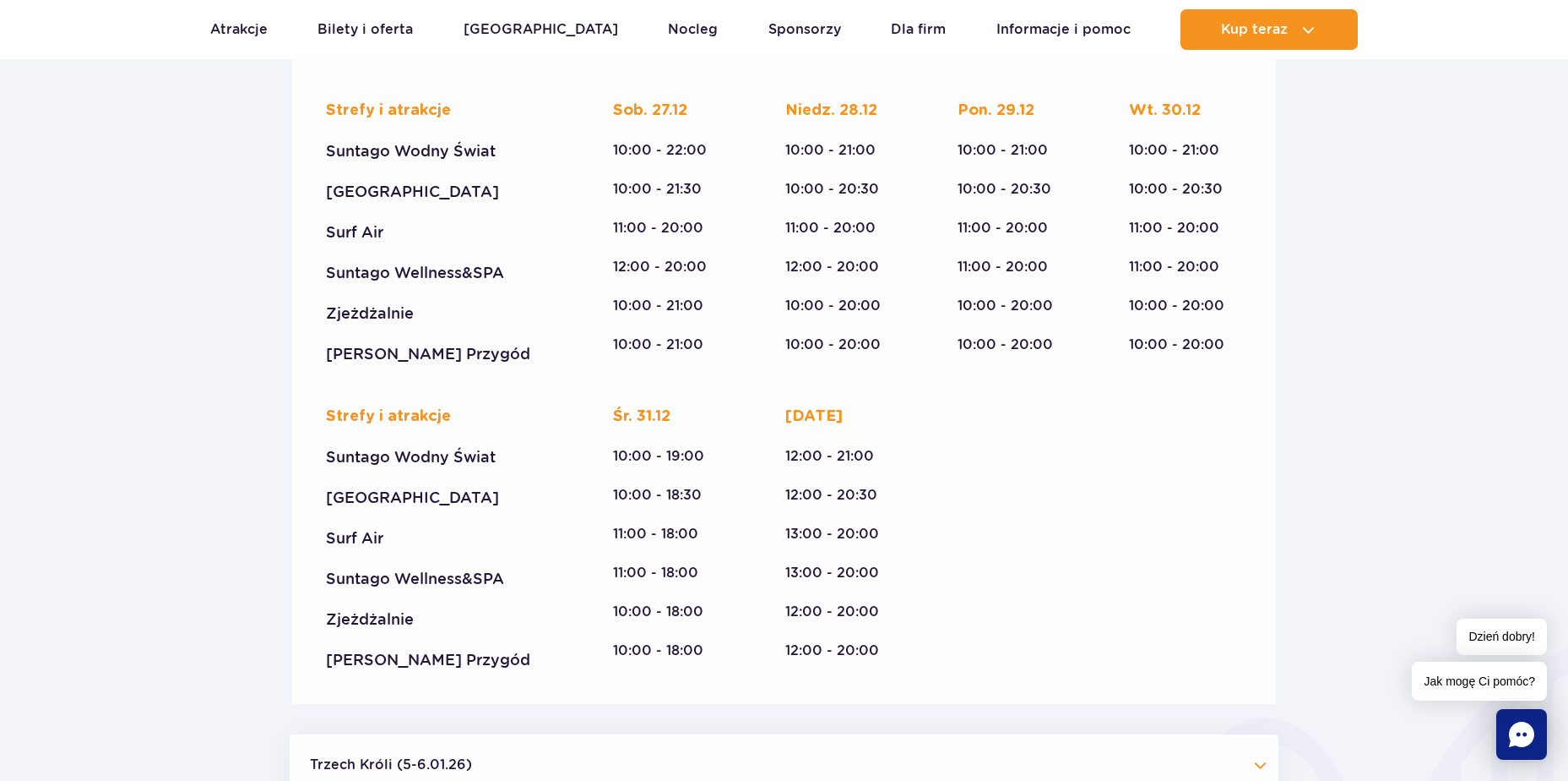
scroll to position [2279, 0]
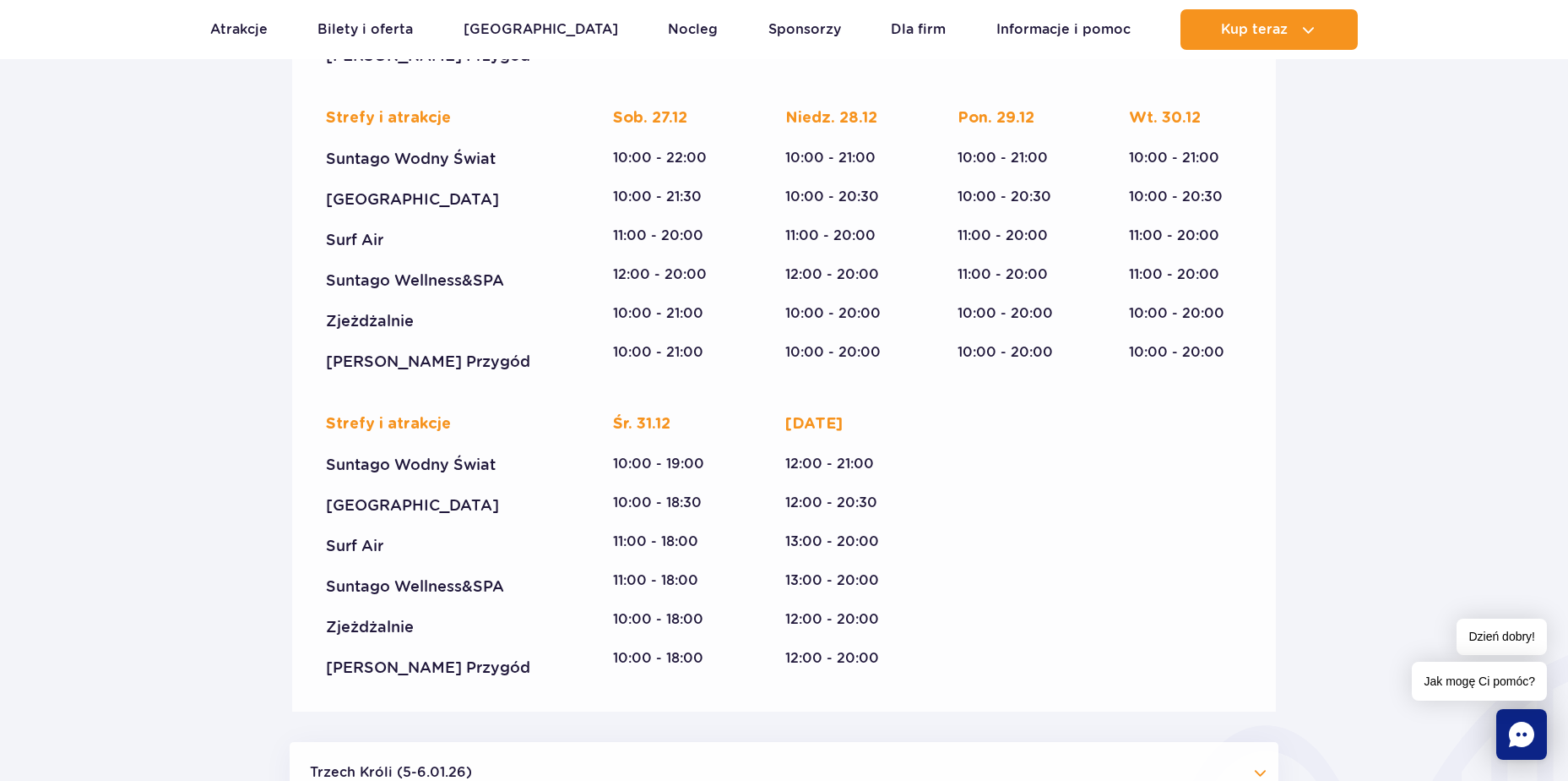
drag, startPoint x: 39, startPoint y: 152, endPoint x: 43, endPoint y: 125, distance: 27.3
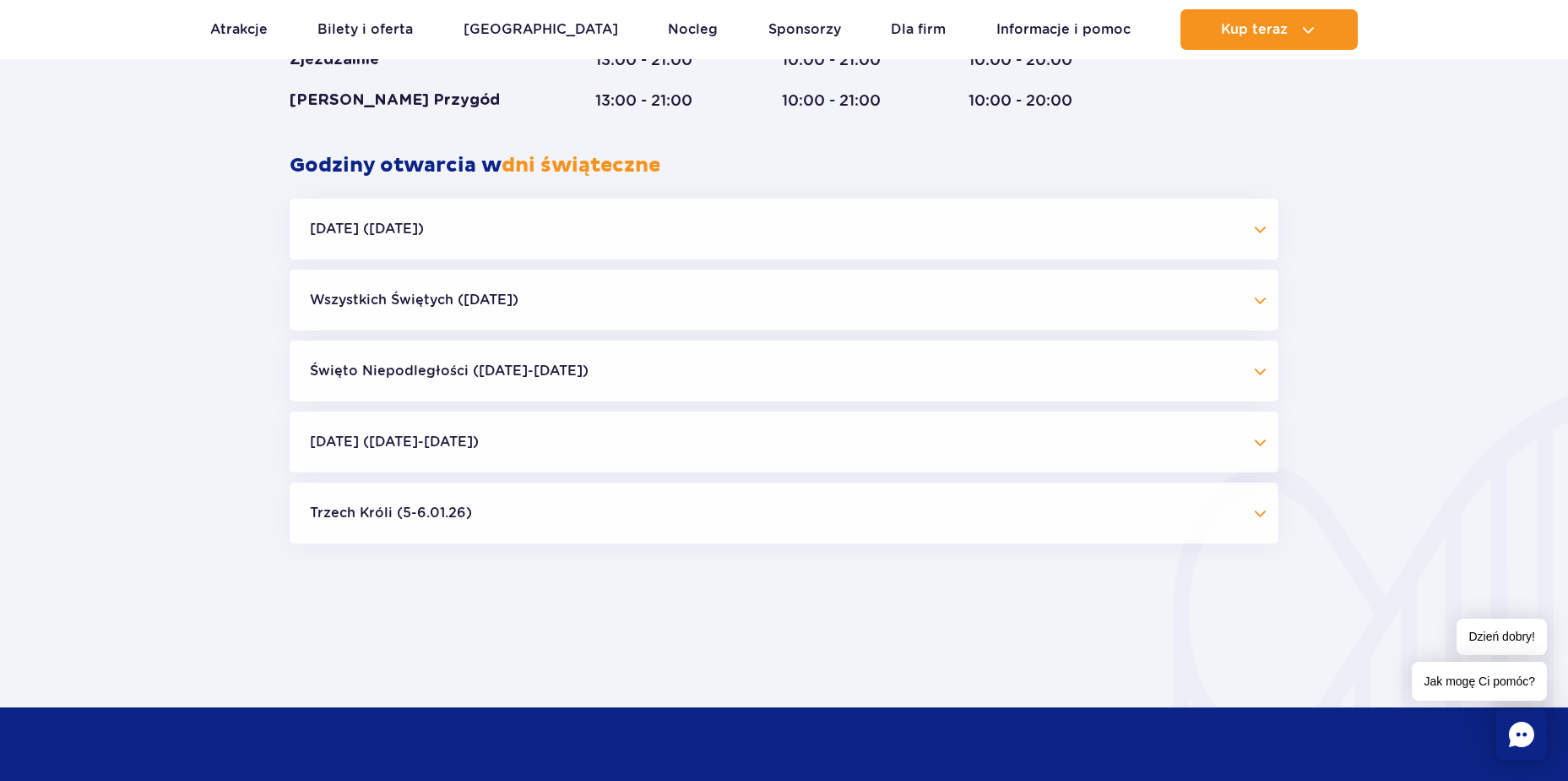
scroll to position [1569, 0]
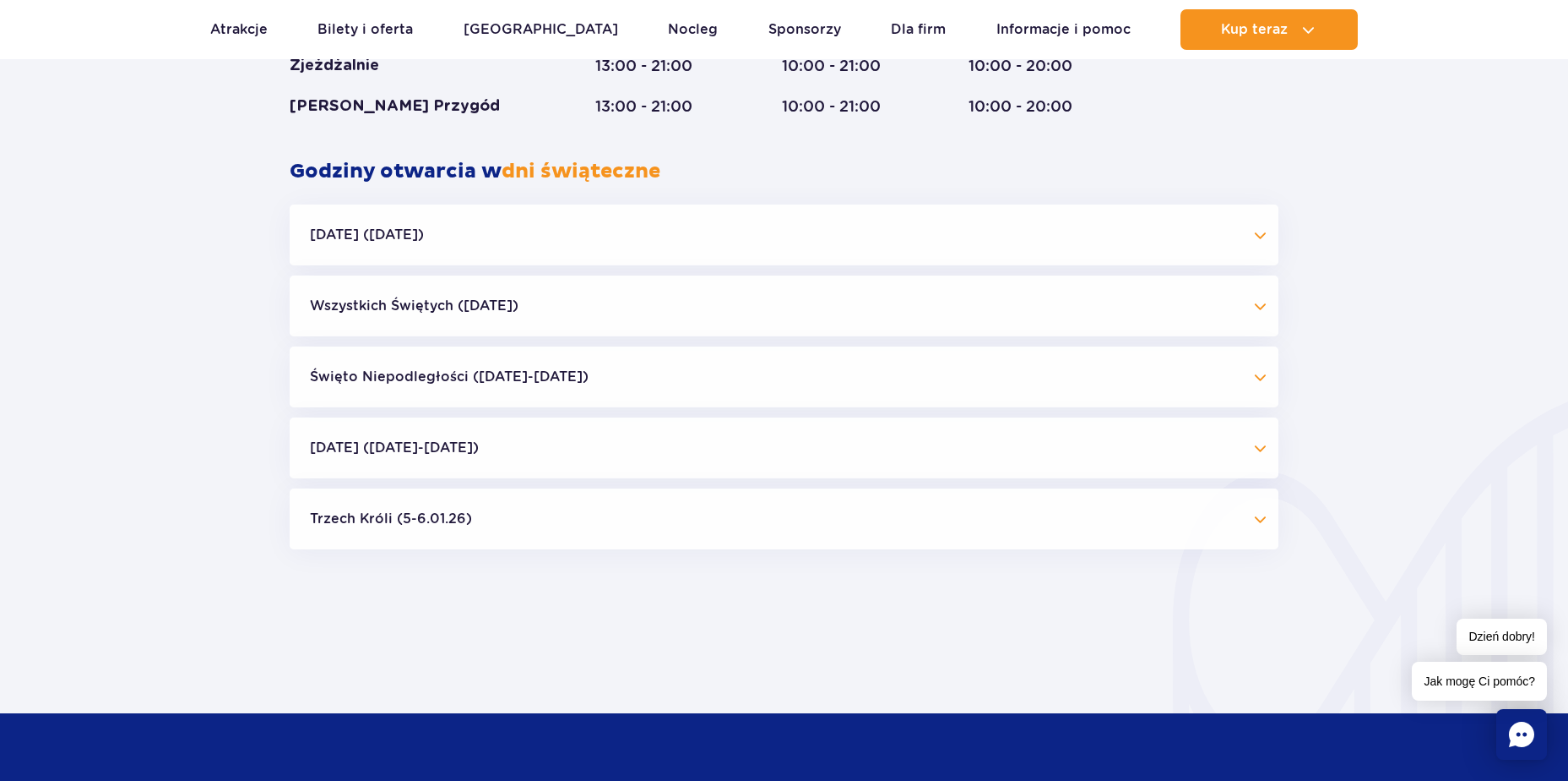
click at [856, 448] on button "Boże Narodzenie (23.12-01.01.26)" at bounding box center [784, 447] width 989 height 61
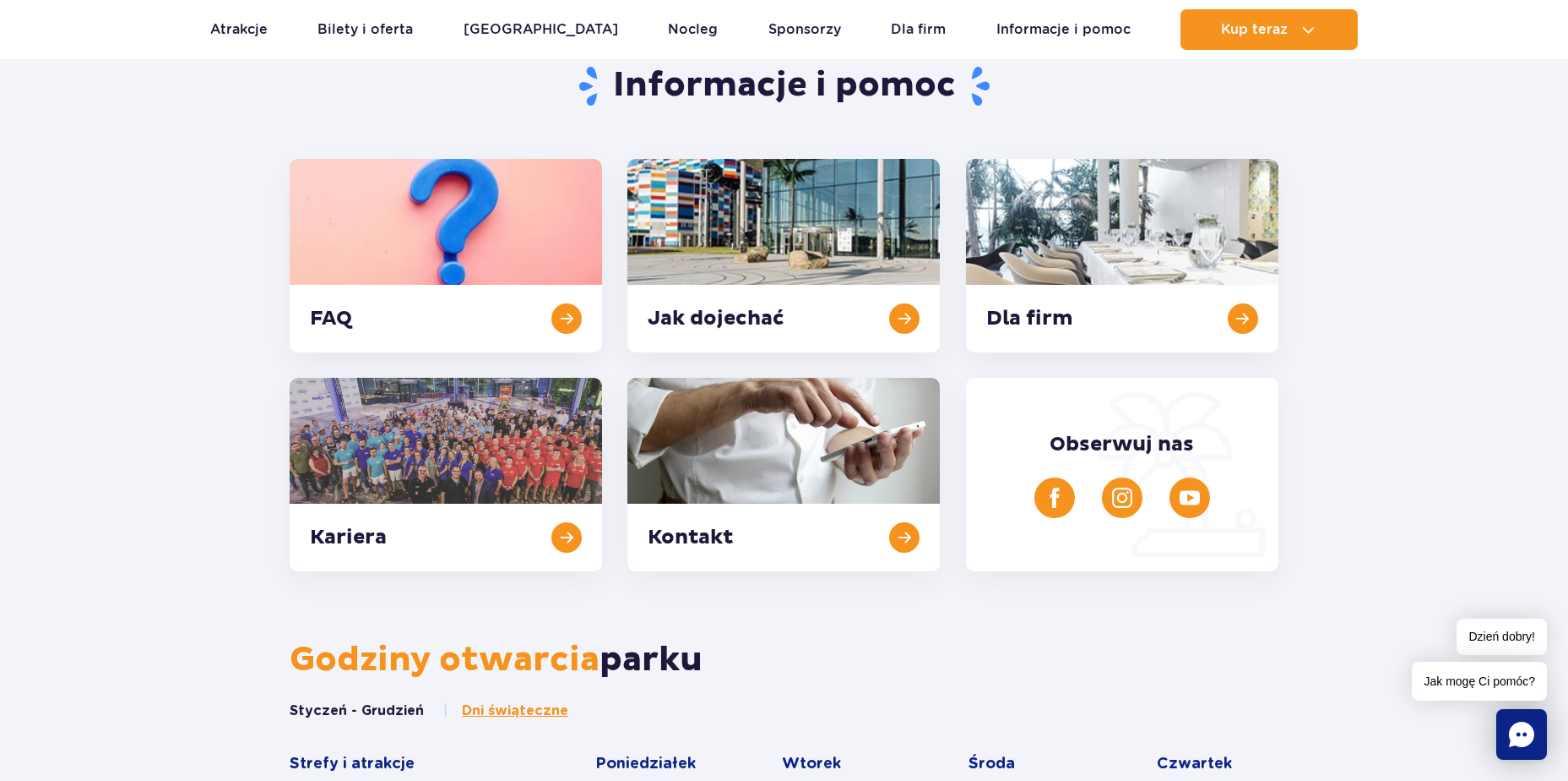
scroll to position [0, 0]
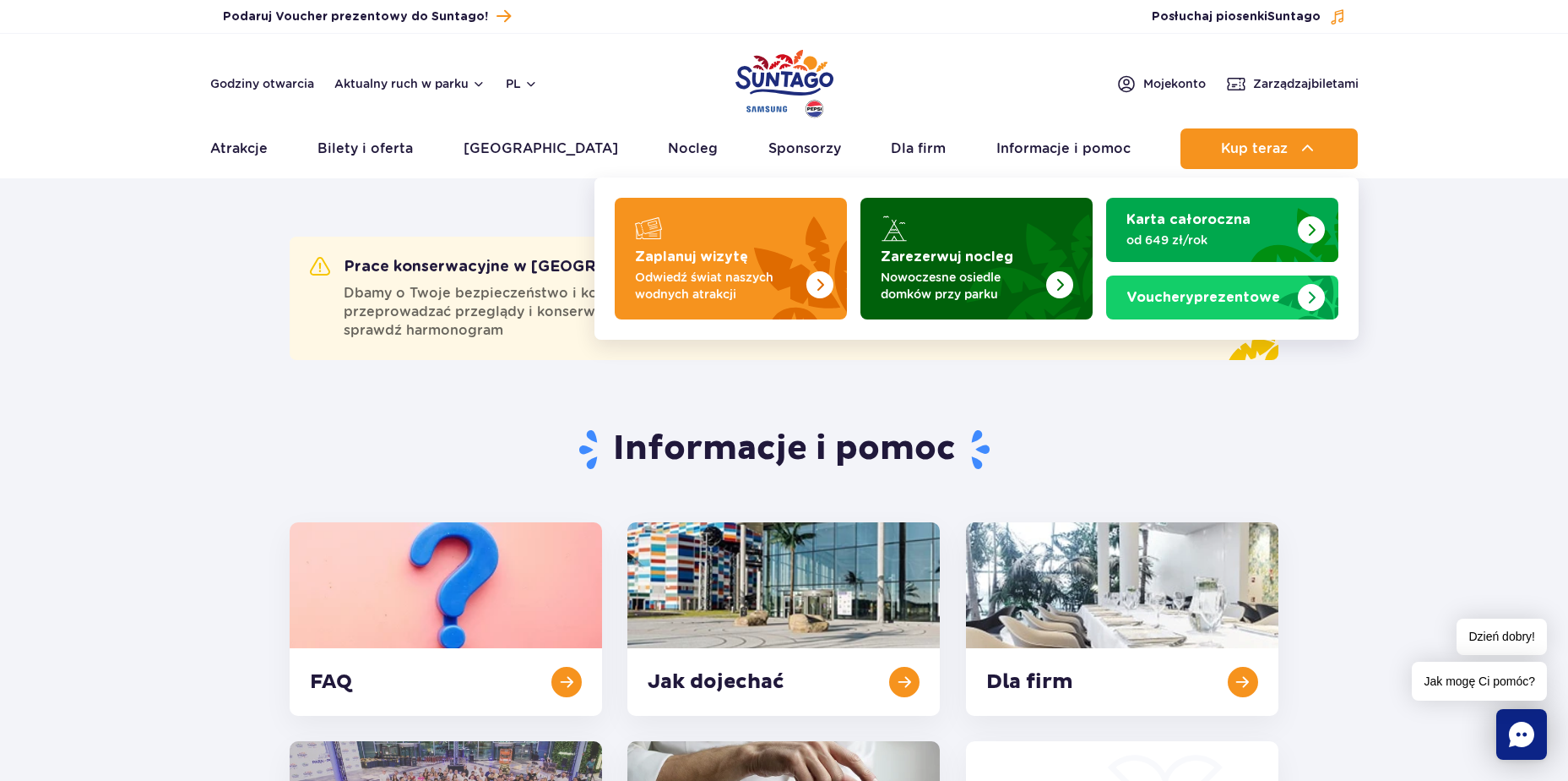
click at [1066, 234] on img "Zarezerwuj nocleg" at bounding box center [1018, 253] width 149 height 132
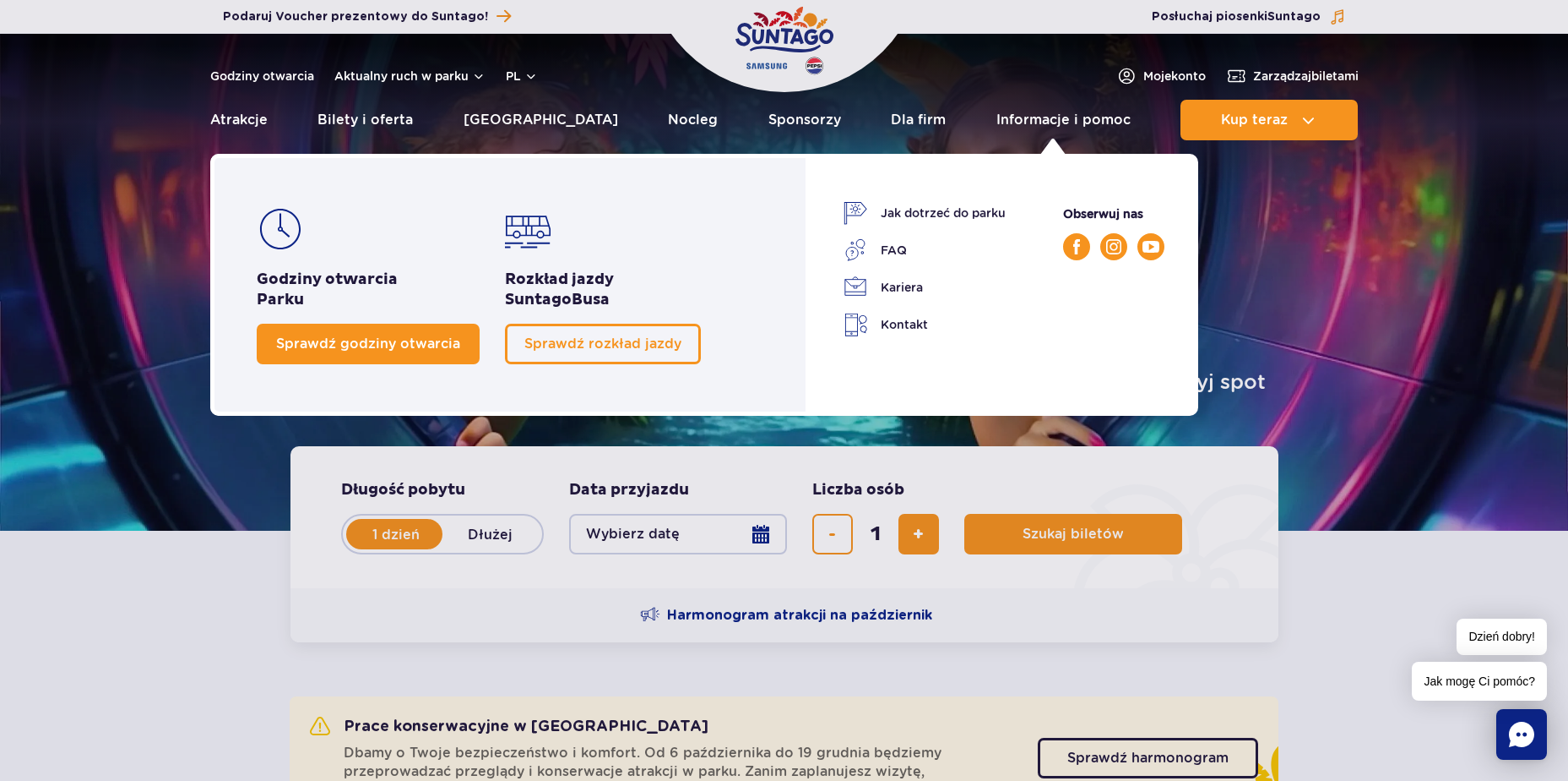
click at [409, 345] on span "Sprawdź godziny otwarcia" at bounding box center [367, 343] width 184 height 16
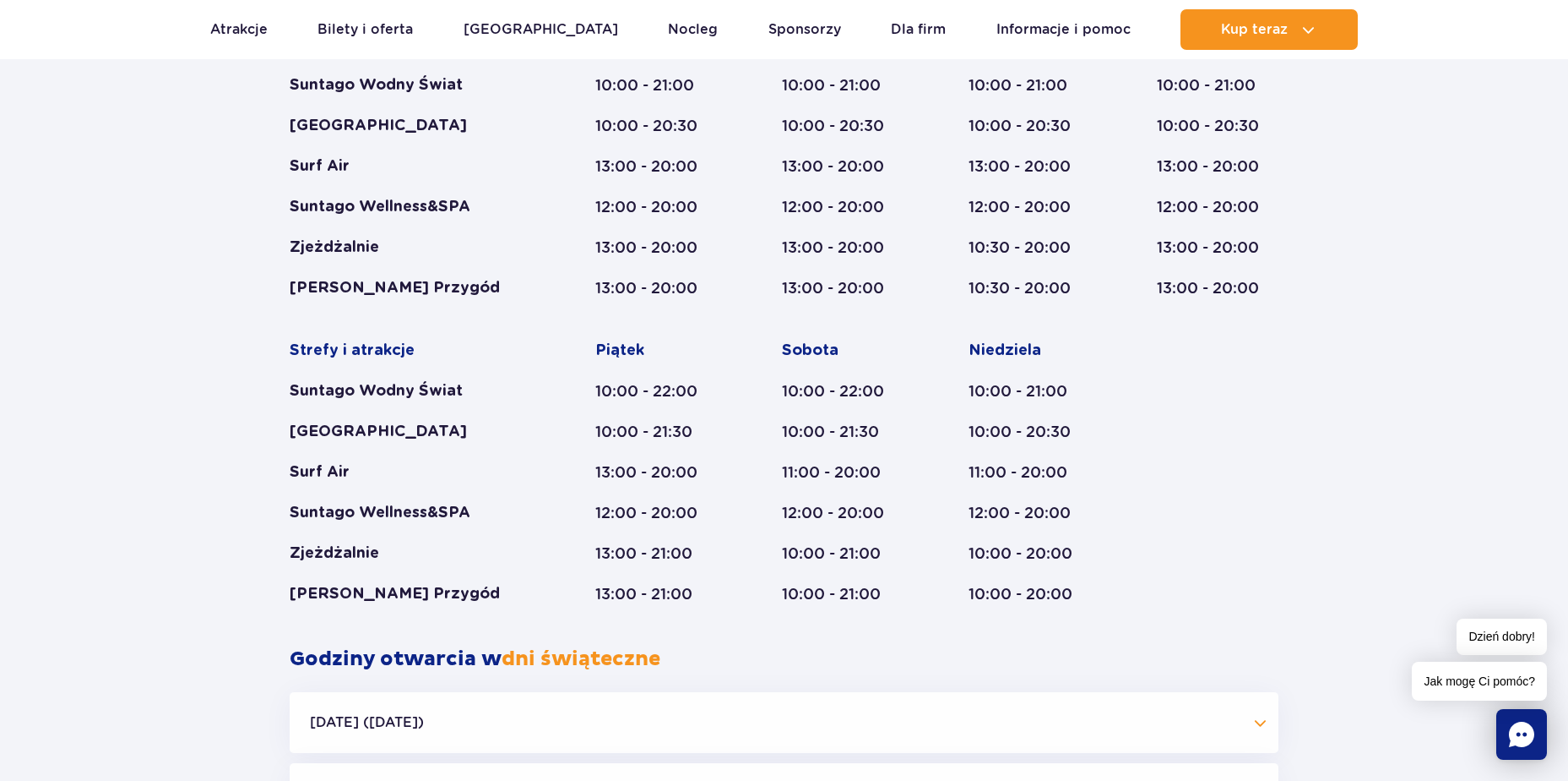
scroll to position [1079, 0]
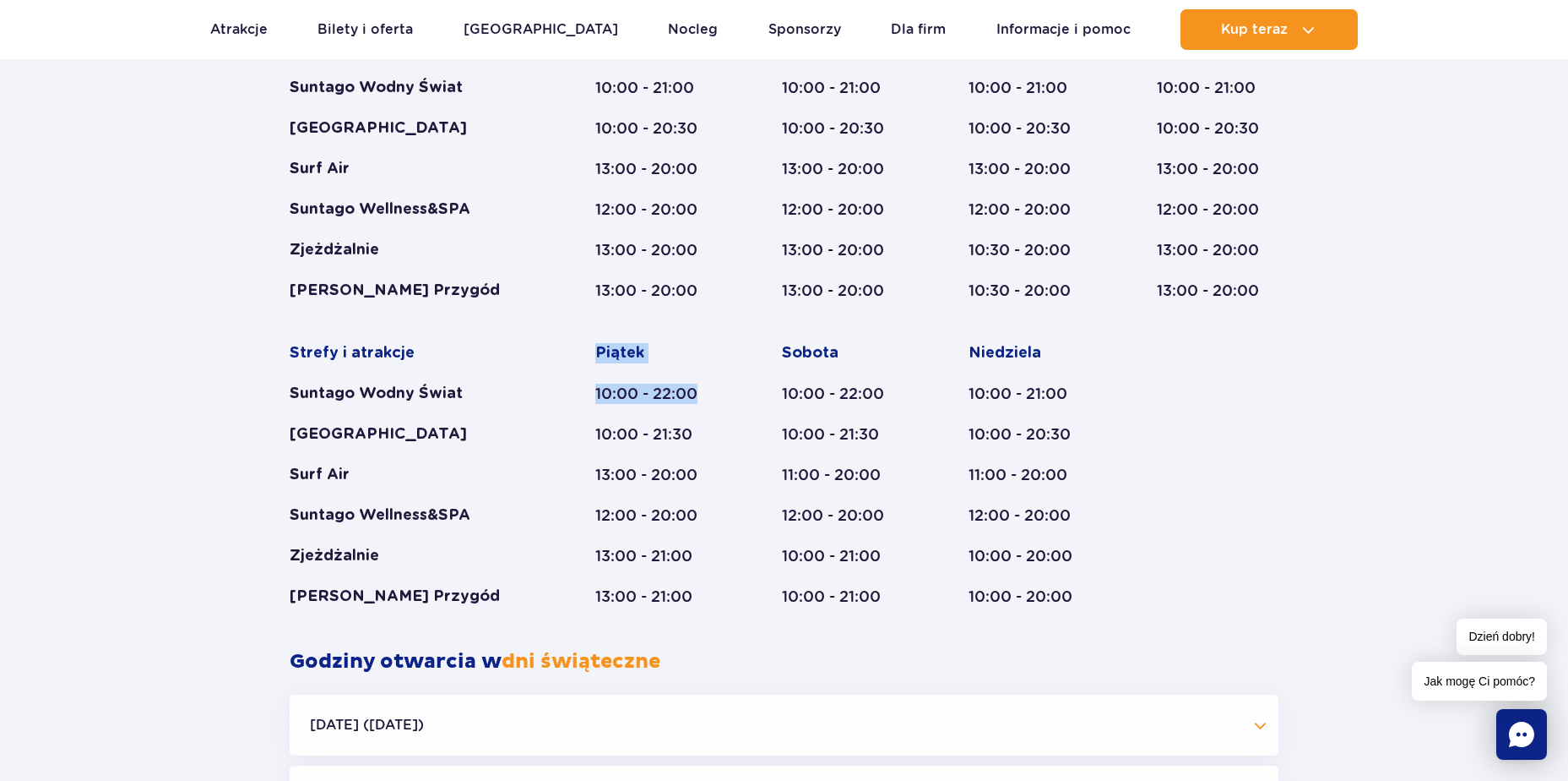
drag, startPoint x: 698, startPoint y: 397, endPoint x: 571, endPoint y: 344, distance: 137.6
click at [571, 344] on div "Strefy i atrakcje Suntago Wodny Świat Crocodile Island Surf Air Suntago Wellnes…" at bounding box center [784, 322] width 989 height 570
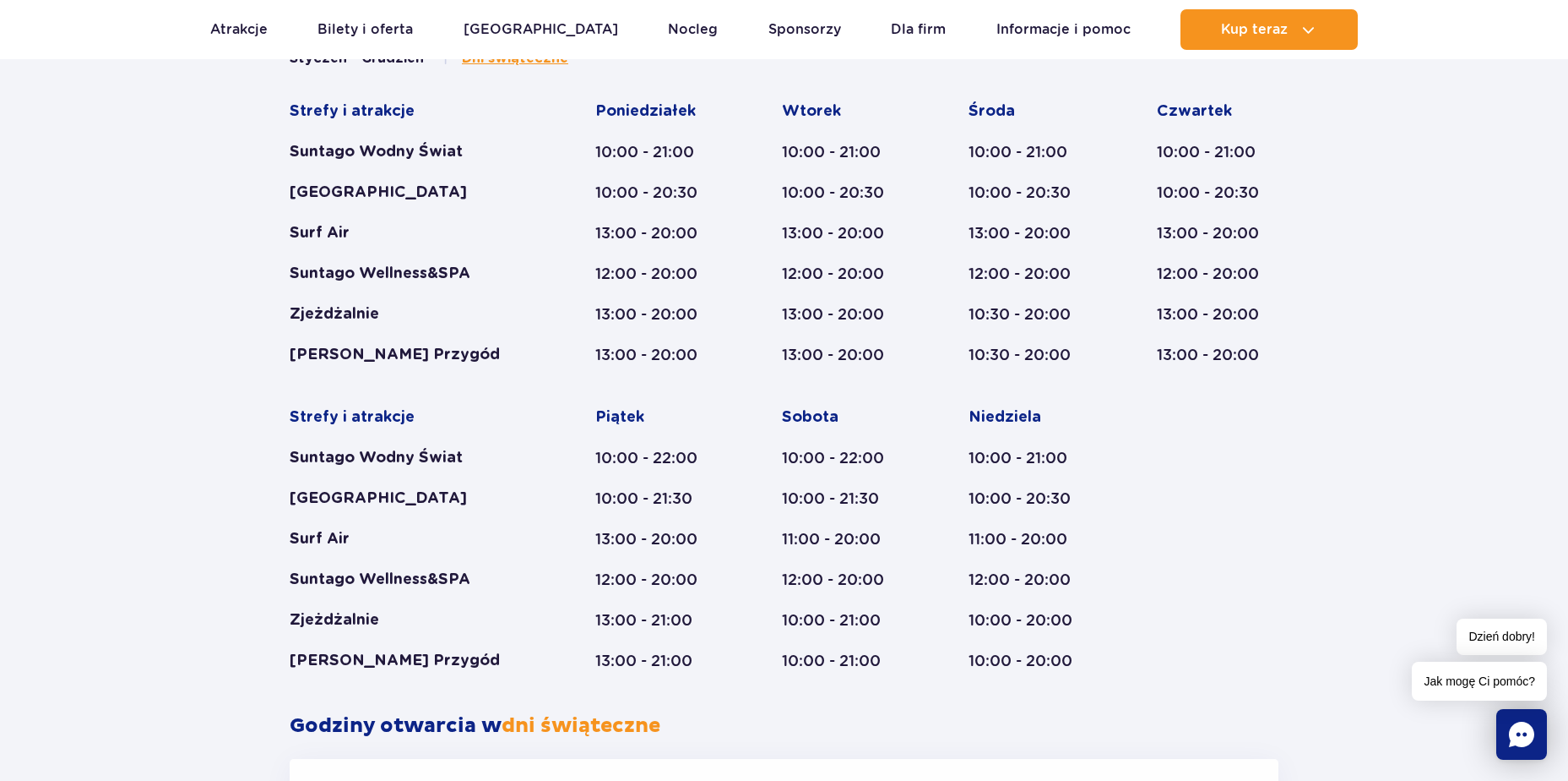
scroll to position [0, 0]
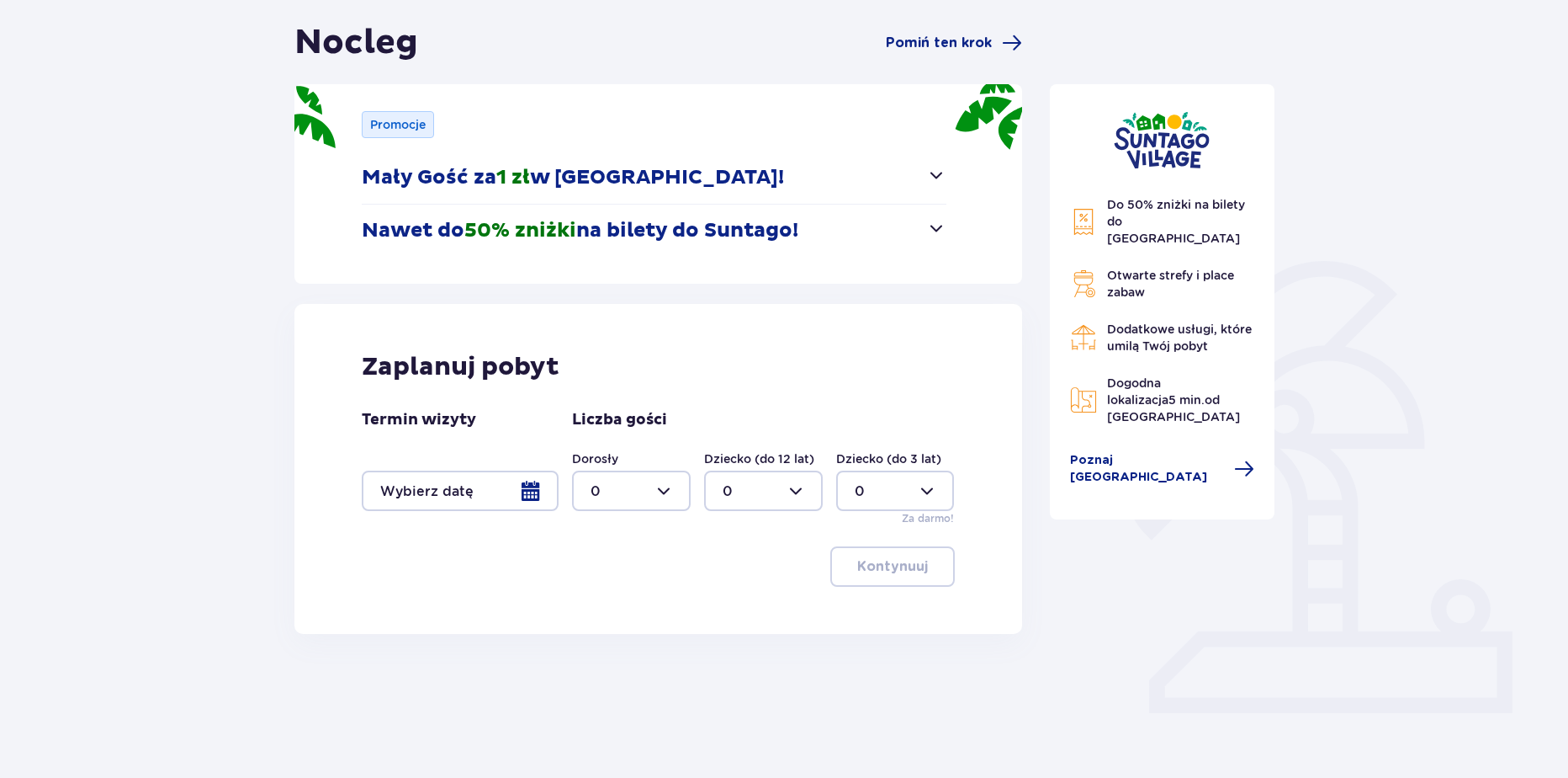
scroll to position [157, 0]
click at [511, 492] on div at bounding box center [459, 489] width 197 height 40
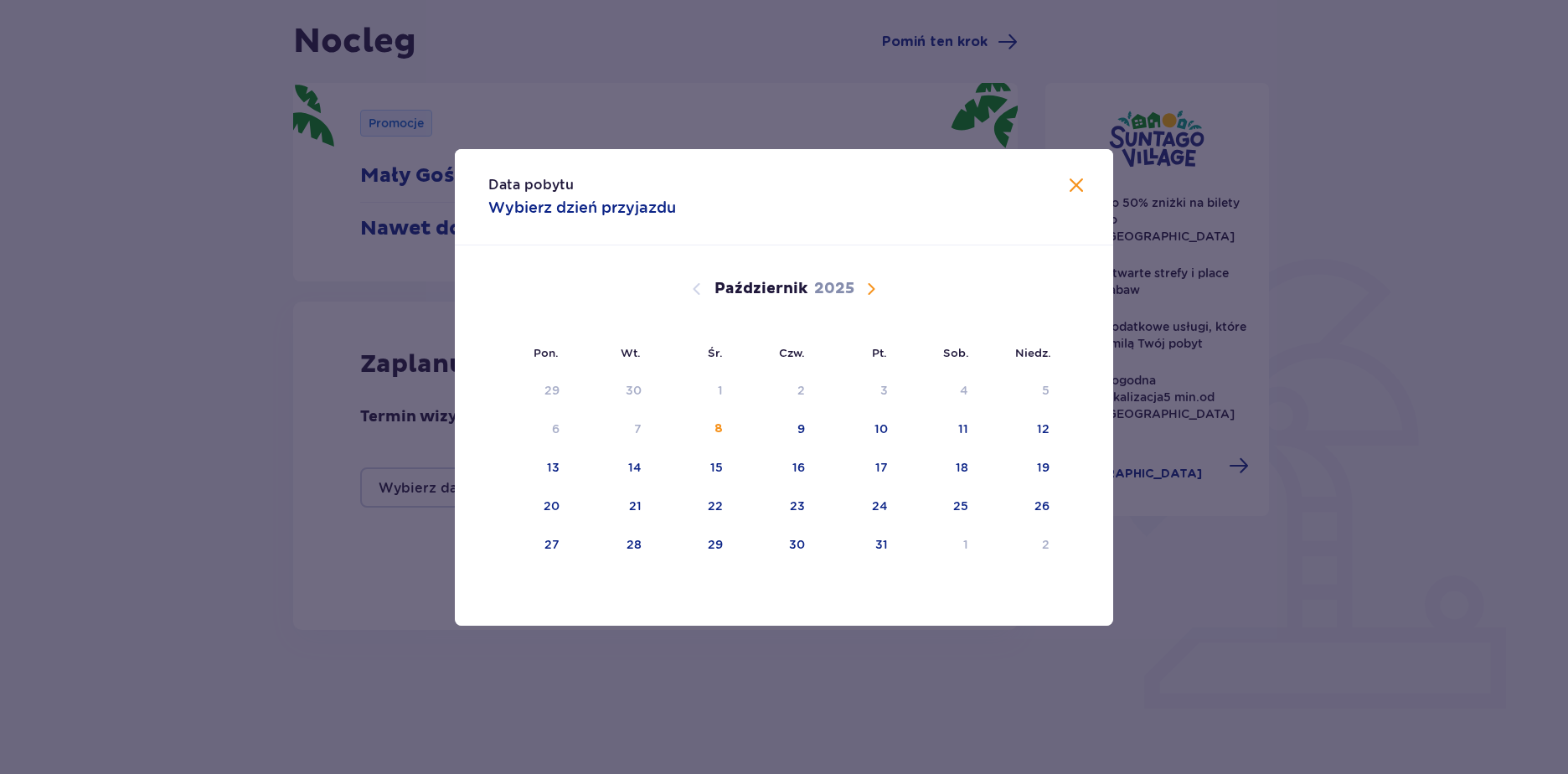
click at [345, 611] on div "Data pobytu Wybierz dzień przyjazdu Pon. Wt. Śr. Czw. Pt. Sob. Niedz. Wrzesień …" at bounding box center [784, 387] width 1568 height 774
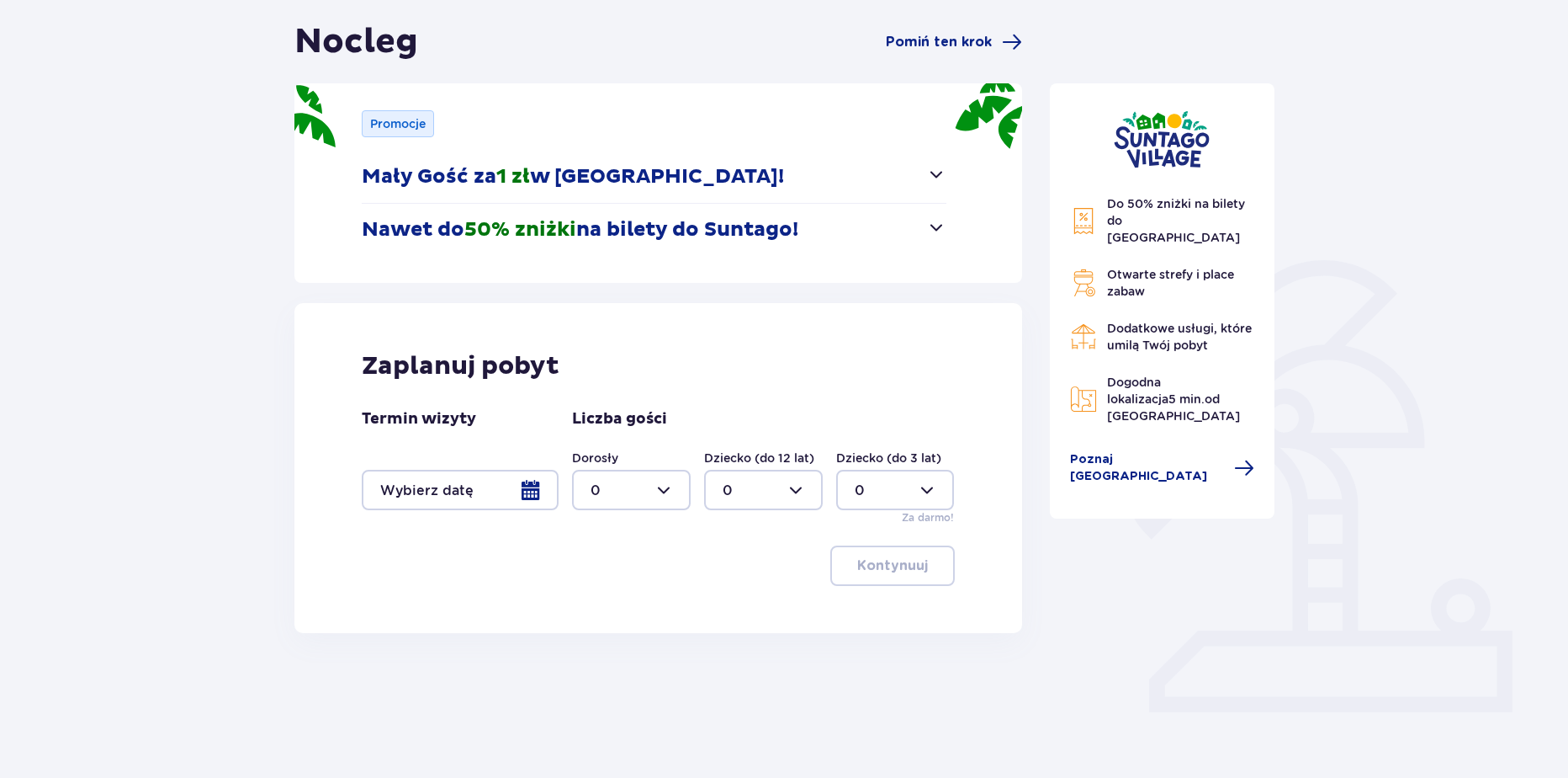
click at [532, 485] on div at bounding box center [459, 489] width 197 height 40
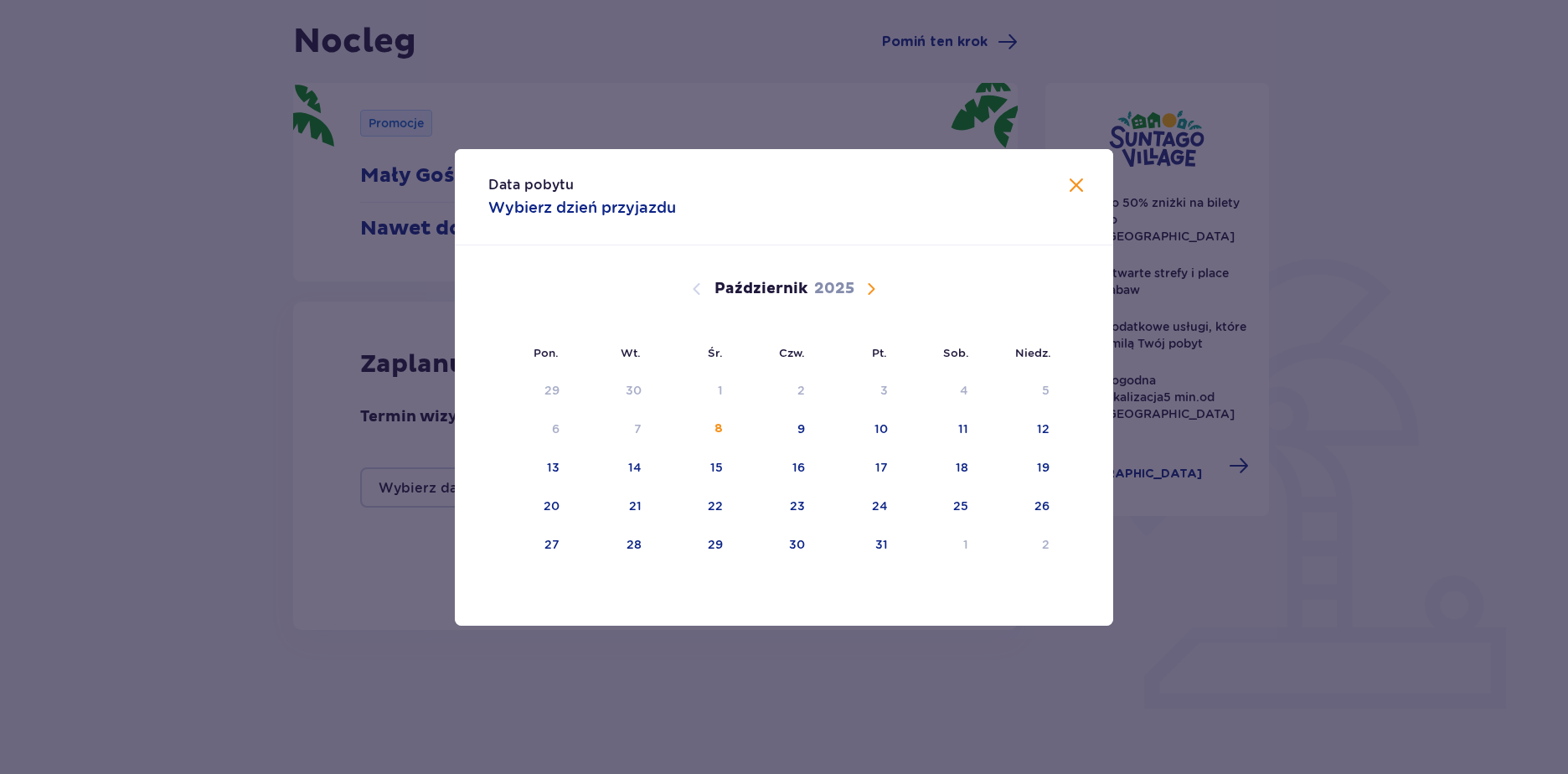
click at [857, 293] on div "Październik 2025" at bounding box center [784, 289] width 555 height 20
click at [872, 287] on span "Następny miesiąc" at bounding box center [871, 289] width 20 height 20
click at [718, 428] on div "5" at bounding box center [718, 428] width 7 height 17
click at [874, 424] on div "7" at bounding box center [857, 429] width 82 height 37
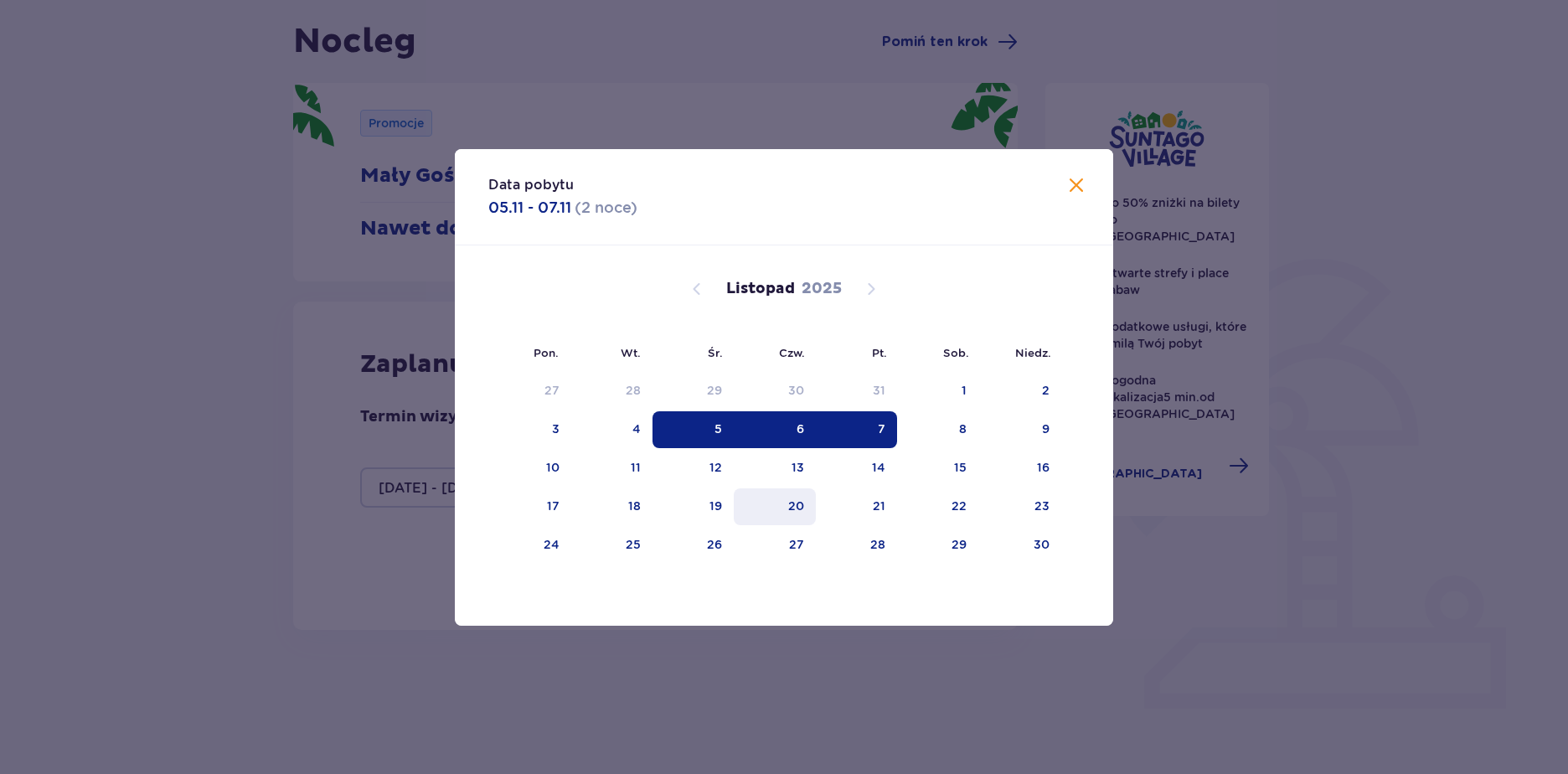
type input "05.11.25 - 07.11.25"
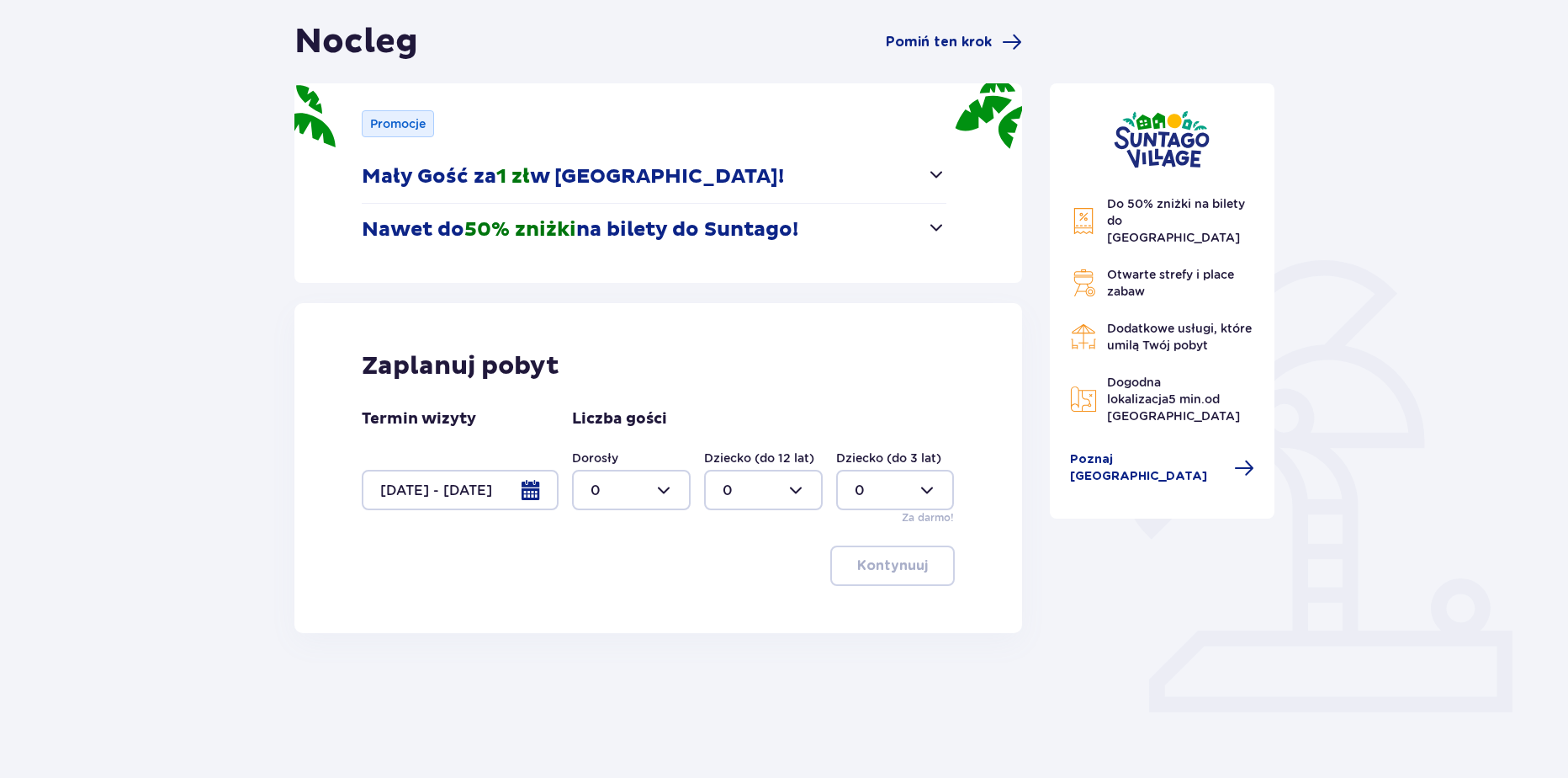
click at [640, 487] on div at bounding box center [631, 489] width 118 height 40
drag, startPoint x: 610, startPoint y: 662, endPoint x: 682, endPoint y: 580, distance: 109.1
click at [610, 662] on div "6" at bounding box center [632, 670] width 82 height 19
type input "6"
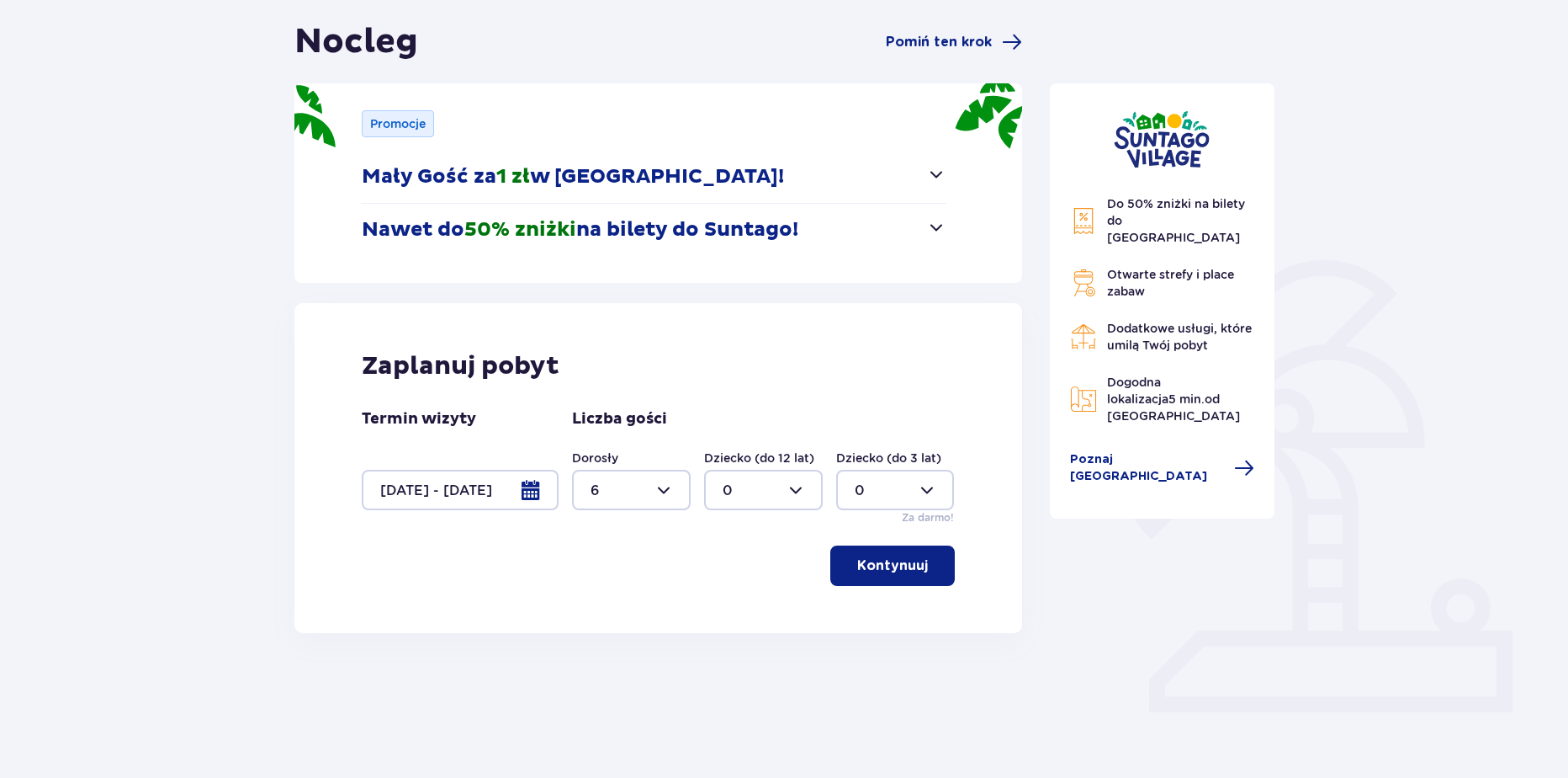
drag, startPoint x: 756, startPoint y: 489, endPoint x: 752, endPoint y: 504, distance: 15.5
click at [755, 489] on div at bounding box center [763, 489] width 118 height 40
click at [721, 616] on span "2" at bounding box center [764, 612] width 116 height 35
type input "2"
click at [890, 557] on p "Kontynuuj" at bounding box center [893, 566] width 71 height 19
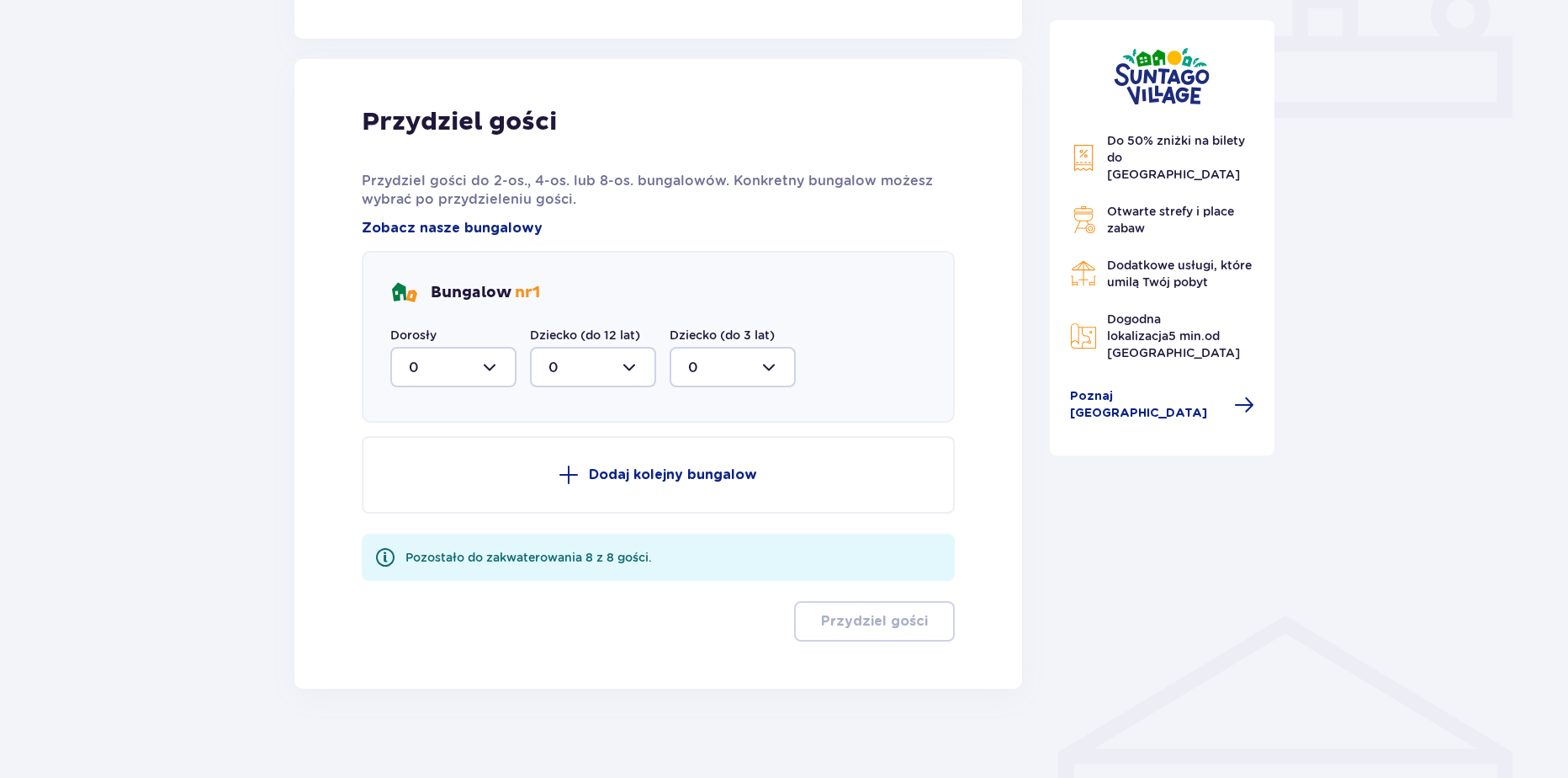
scroll to position [763, 0]
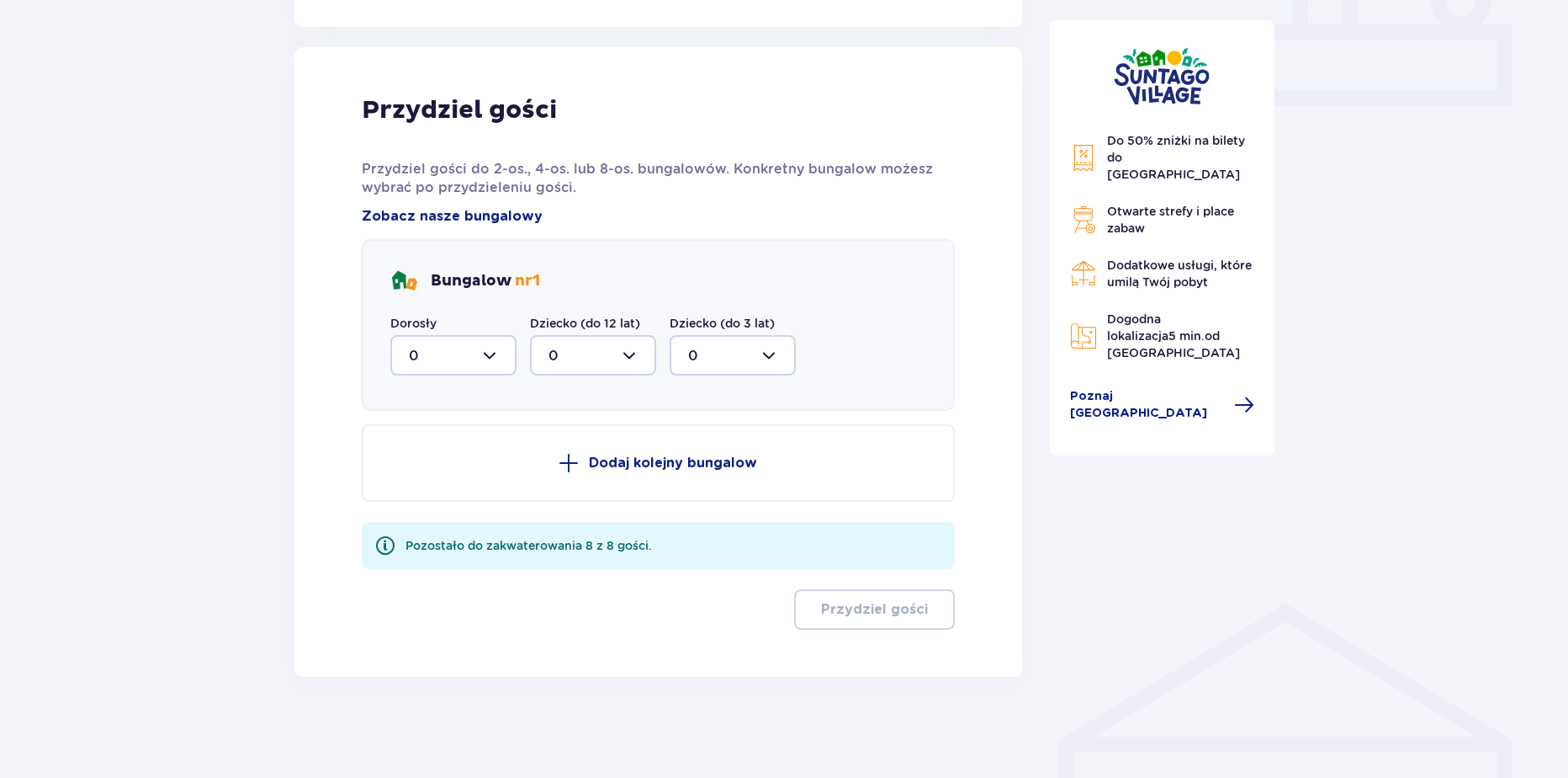
click at [465, 369] on div at bounding box center [453, 354] width 126 height 40
drag, startPoint x: 429, startPoint y: 477, endPoint x: 569, endPoint y: 421, distance: 150.8
click at [433, 477] on div "2" at bounding box center [454, 477] width 89 height 19
type input "2"
click at [564, 375] on div at bounding box center [593, 354] width 126 height 40
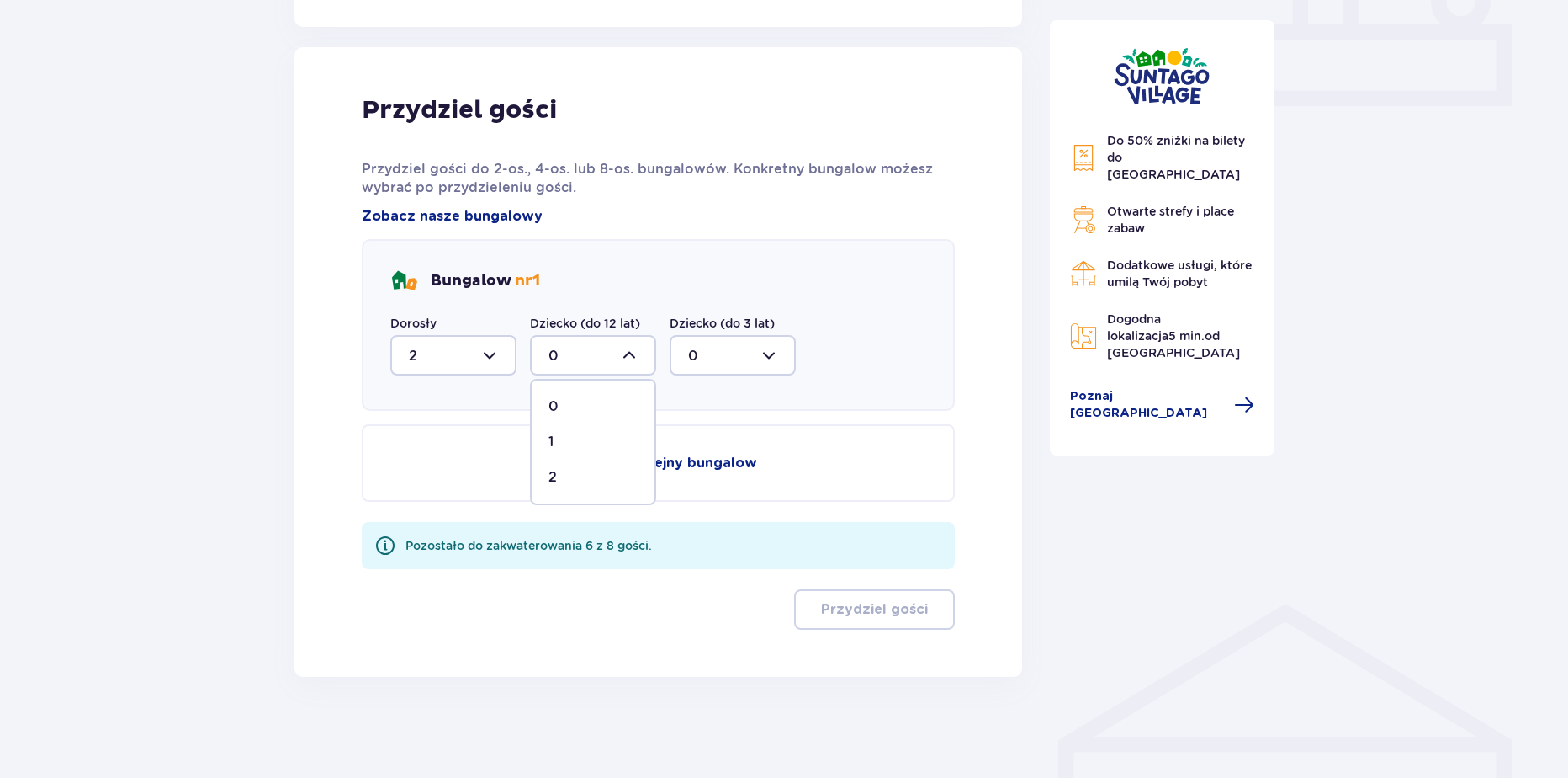
click at [582, 473] on div "2" at bounding box center [593, 477] width 89 height 19
type input "2"
click at [559, 481] on button "Dodaj kolejny bungalow" at bounding box center [658, 462] width 593 height 77
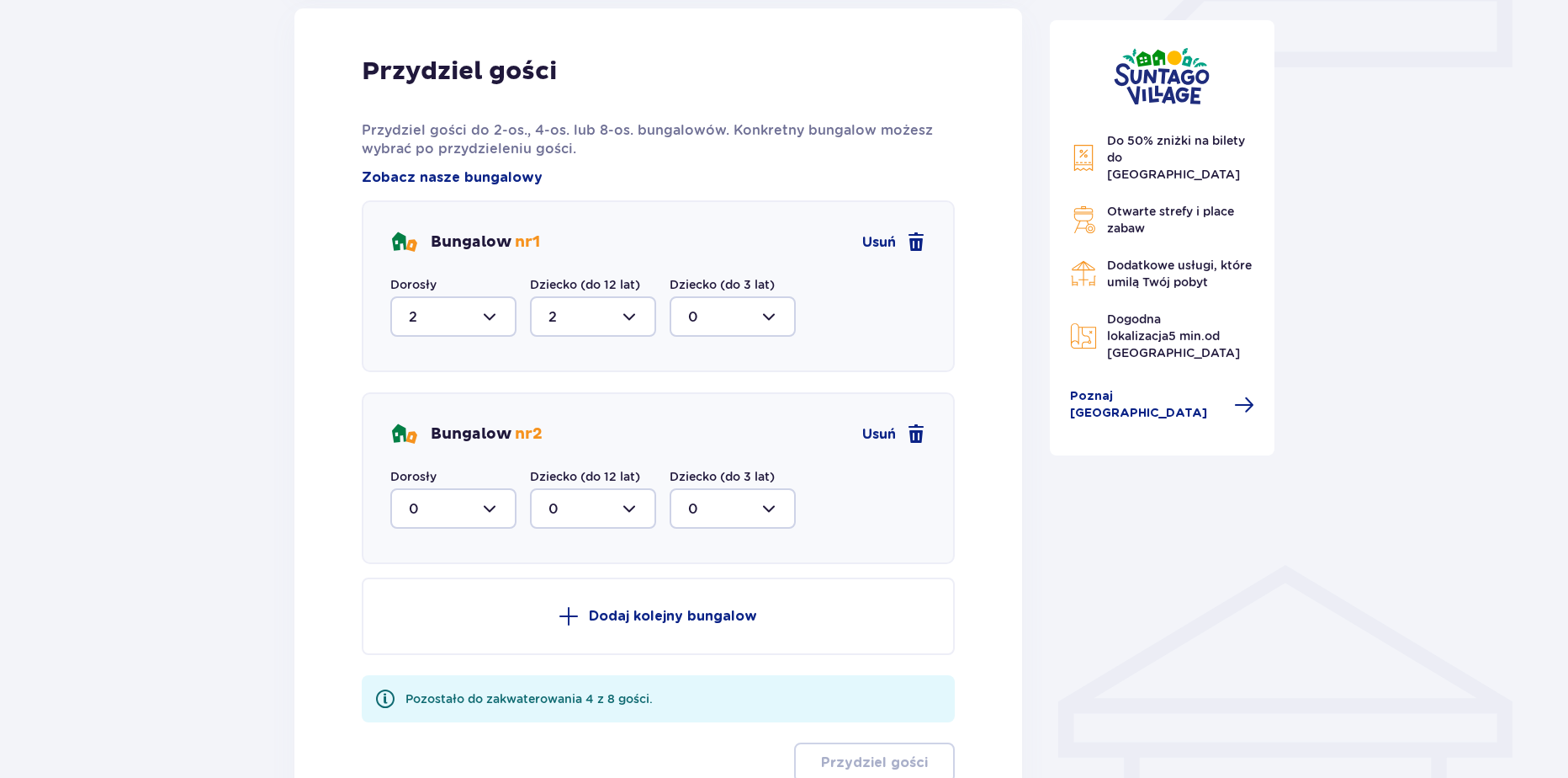
scroll to position [812, 0]
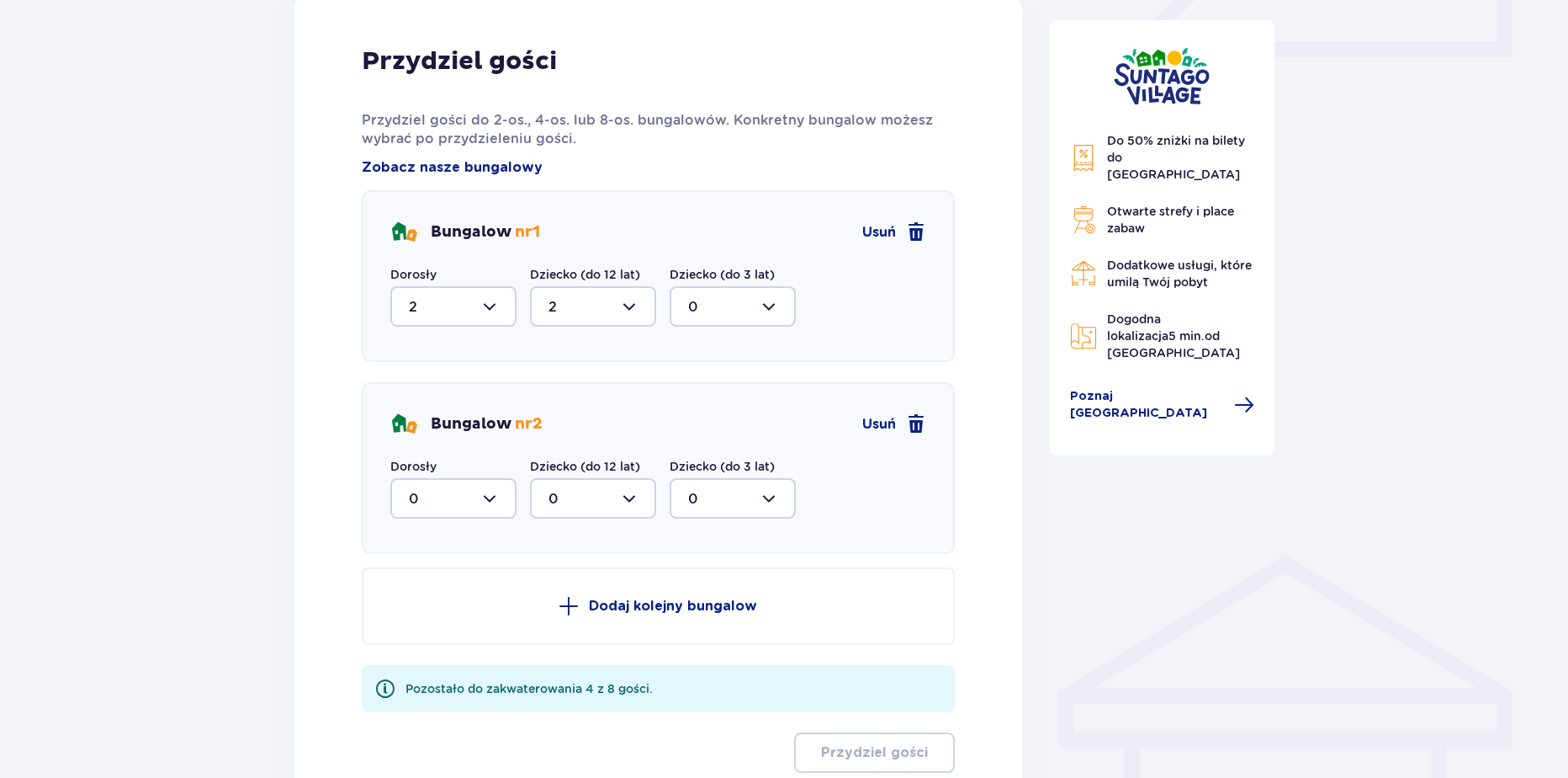
click at [479, 493] on div at bounding box center [453, 498] width 126 height 40
click at [430, 662] on div "4" at bounding box center [454, 662] width 89 height 19
type input "4"
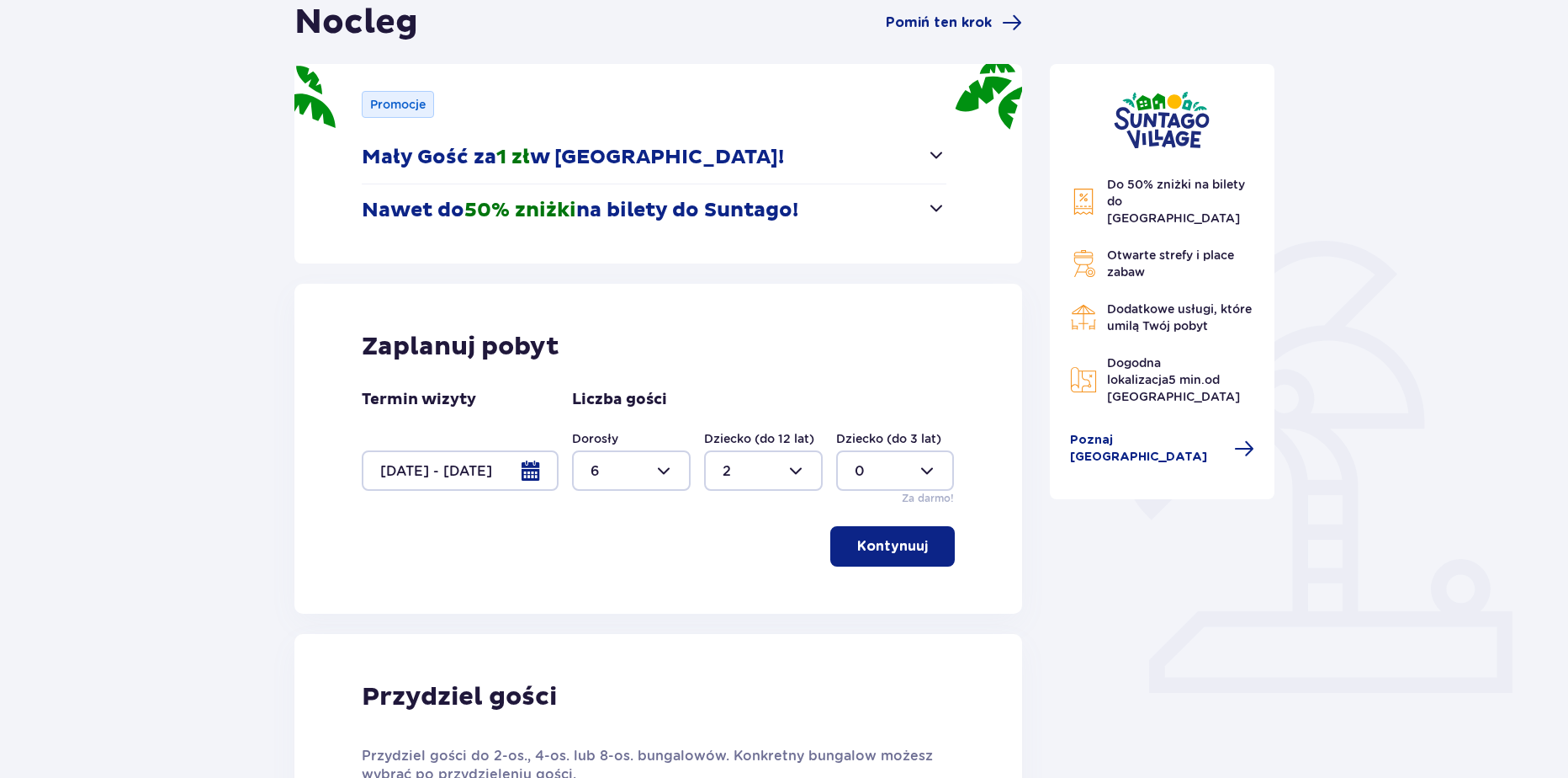
scroll to position [0, 0]
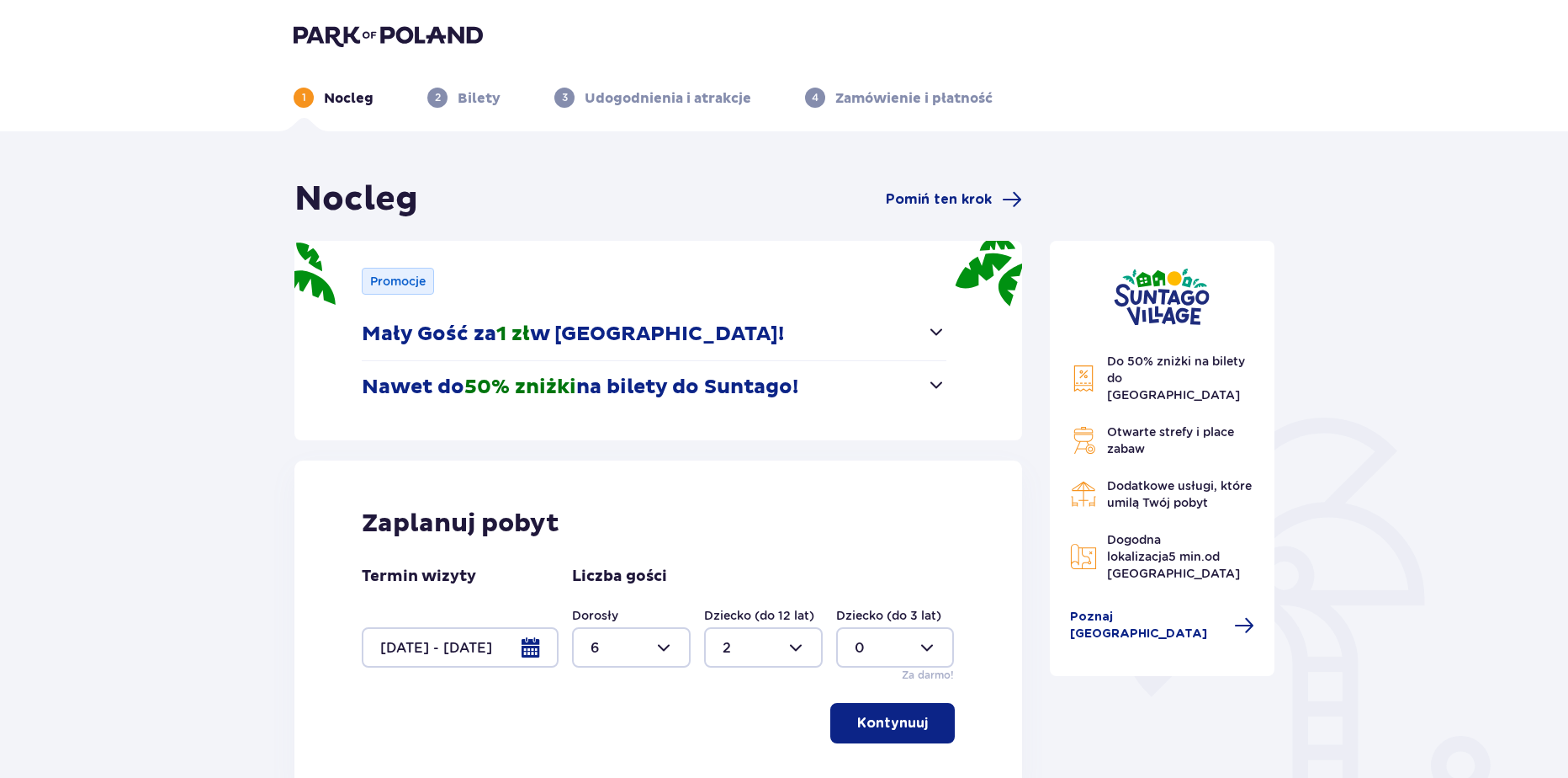
click at [389, 55] on div "1 Nocleg 2 Bilety 3 Udogodnienia i atrakcje 4 Zamówienie i płatność" at bounding box center [784, 77] width 1008 height 61
click at [398, 36] on img at bounding box center [388, 34] width 189 height 23
